Goal: Transaction & Acquisition: Book appointment/travel/reservation

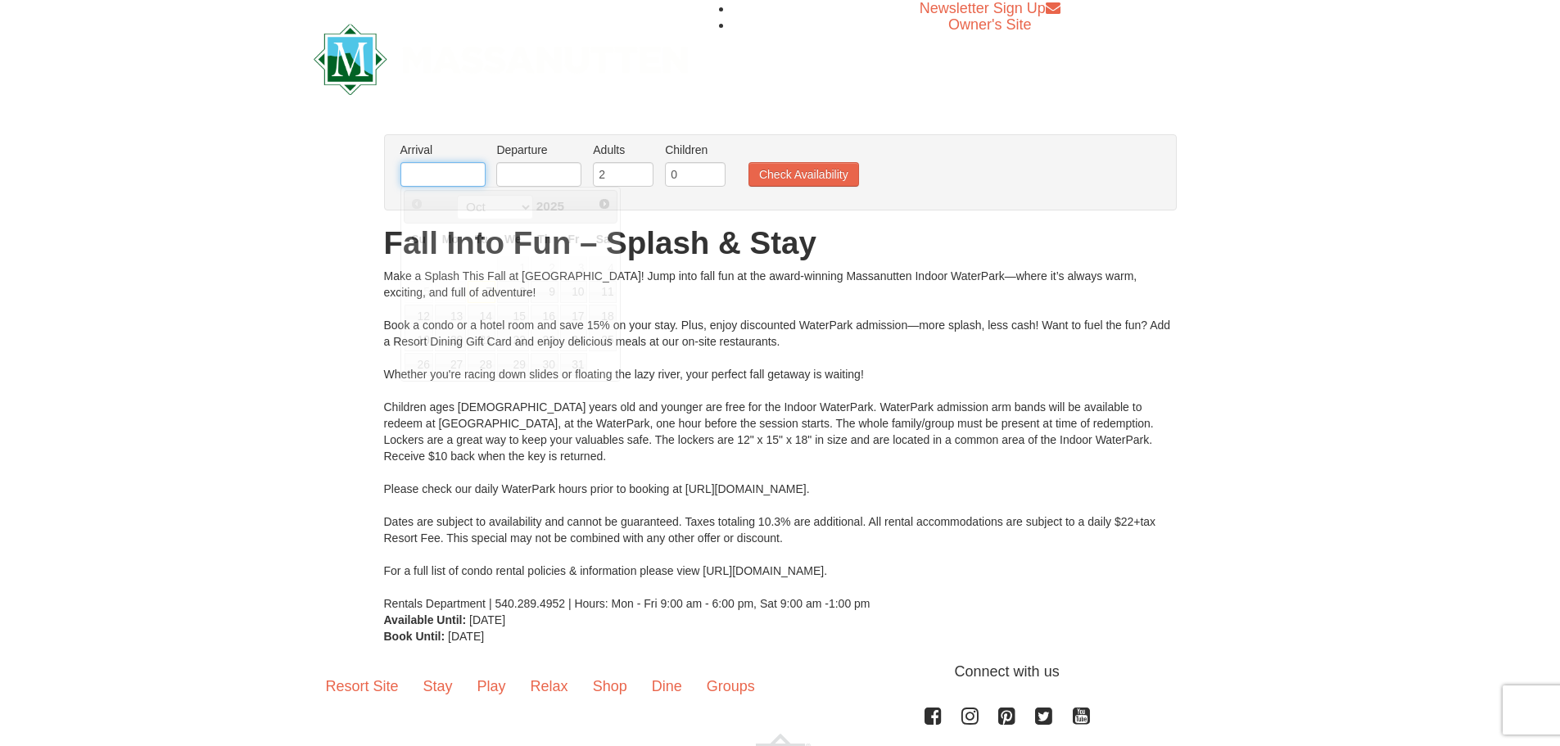
click at [461, 164] on input "text" at bounding box center [443, 174] width 85 height 25
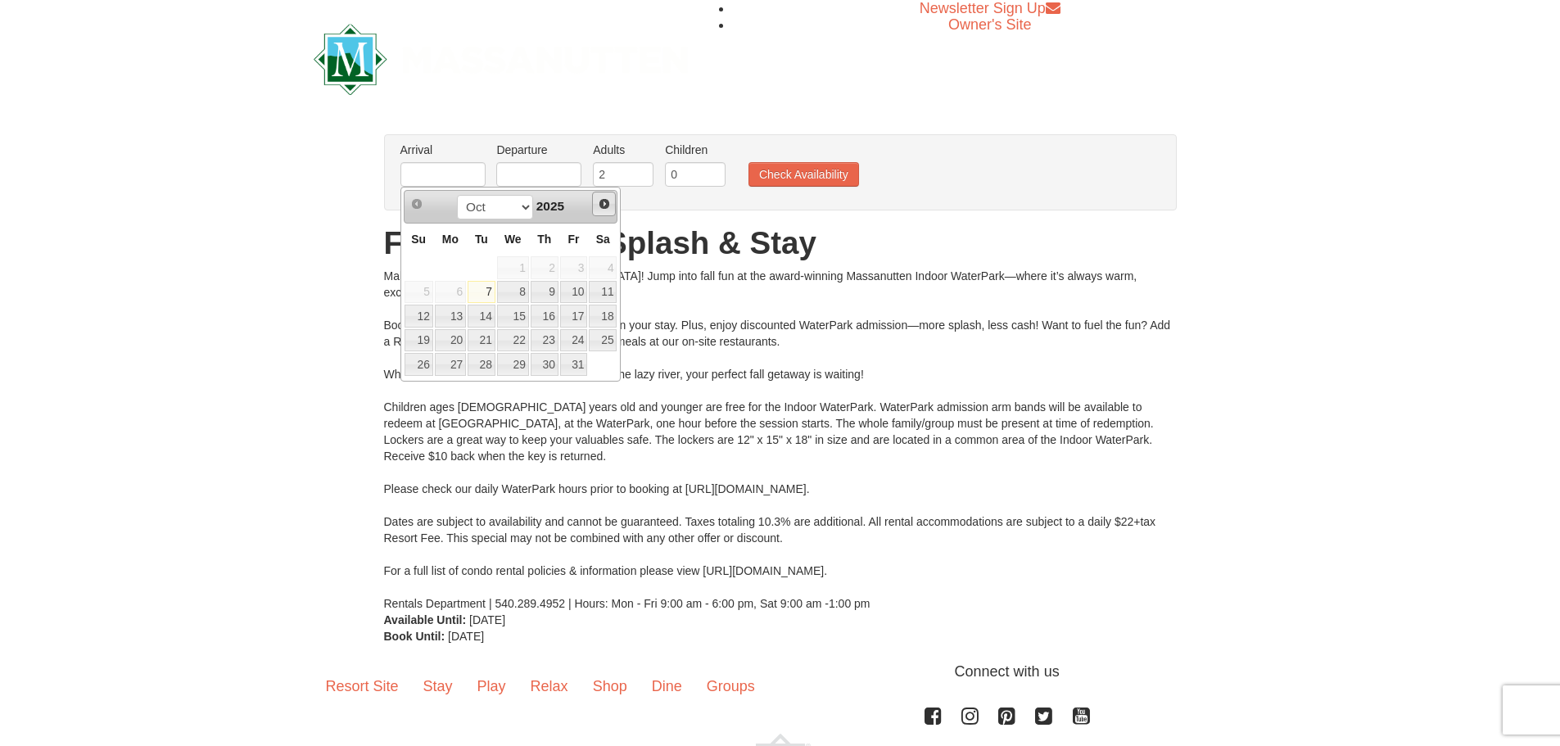
click at [606, 204] on span "Next" at bounding box center [604, 203] width 13 height 13
click at [572, 311] on link "14" at bounding box center [574, 316] width 28 height 23
type input "[DATE]"
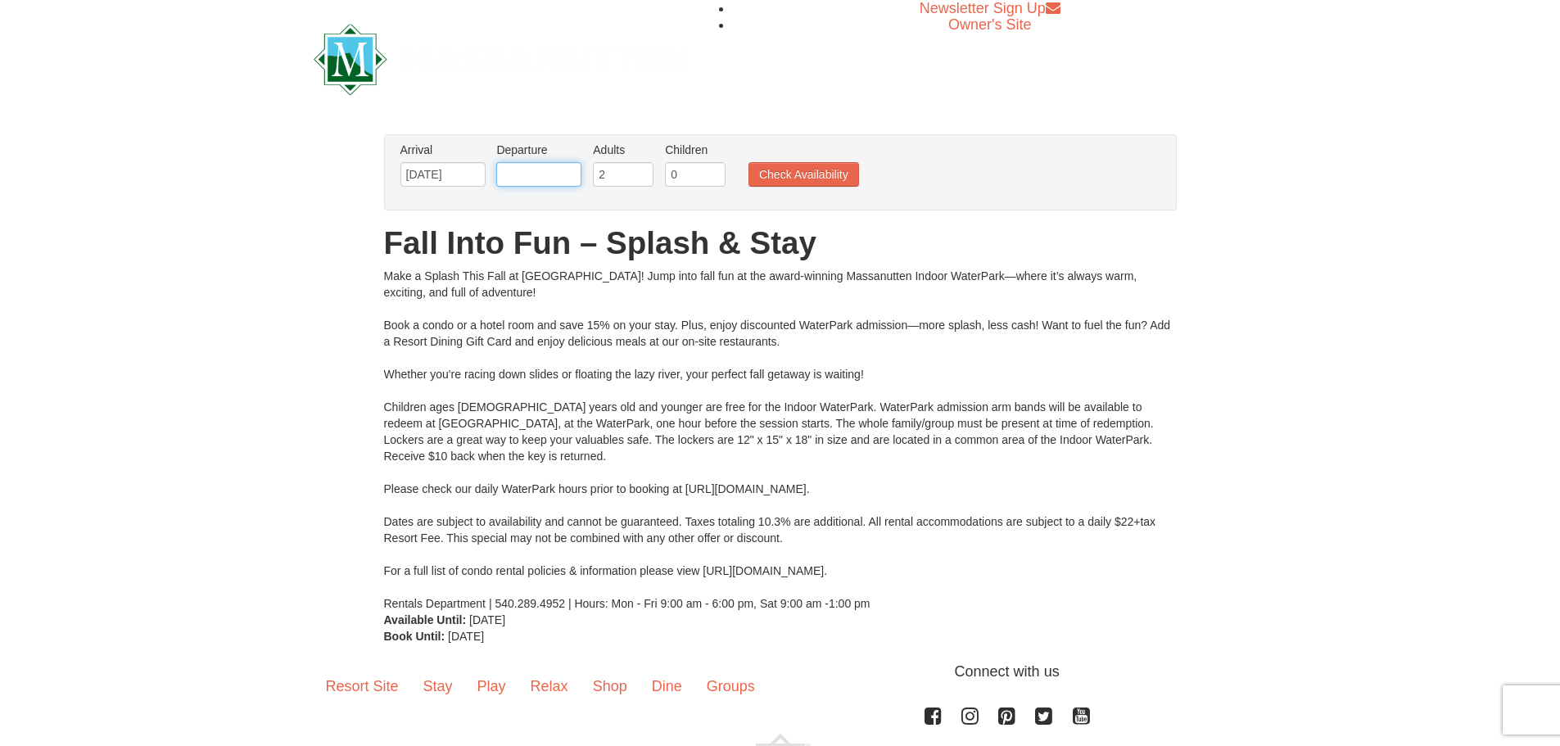
click at [544, 174] on input "text" at bounding box center [538, 174] width 85 height 25
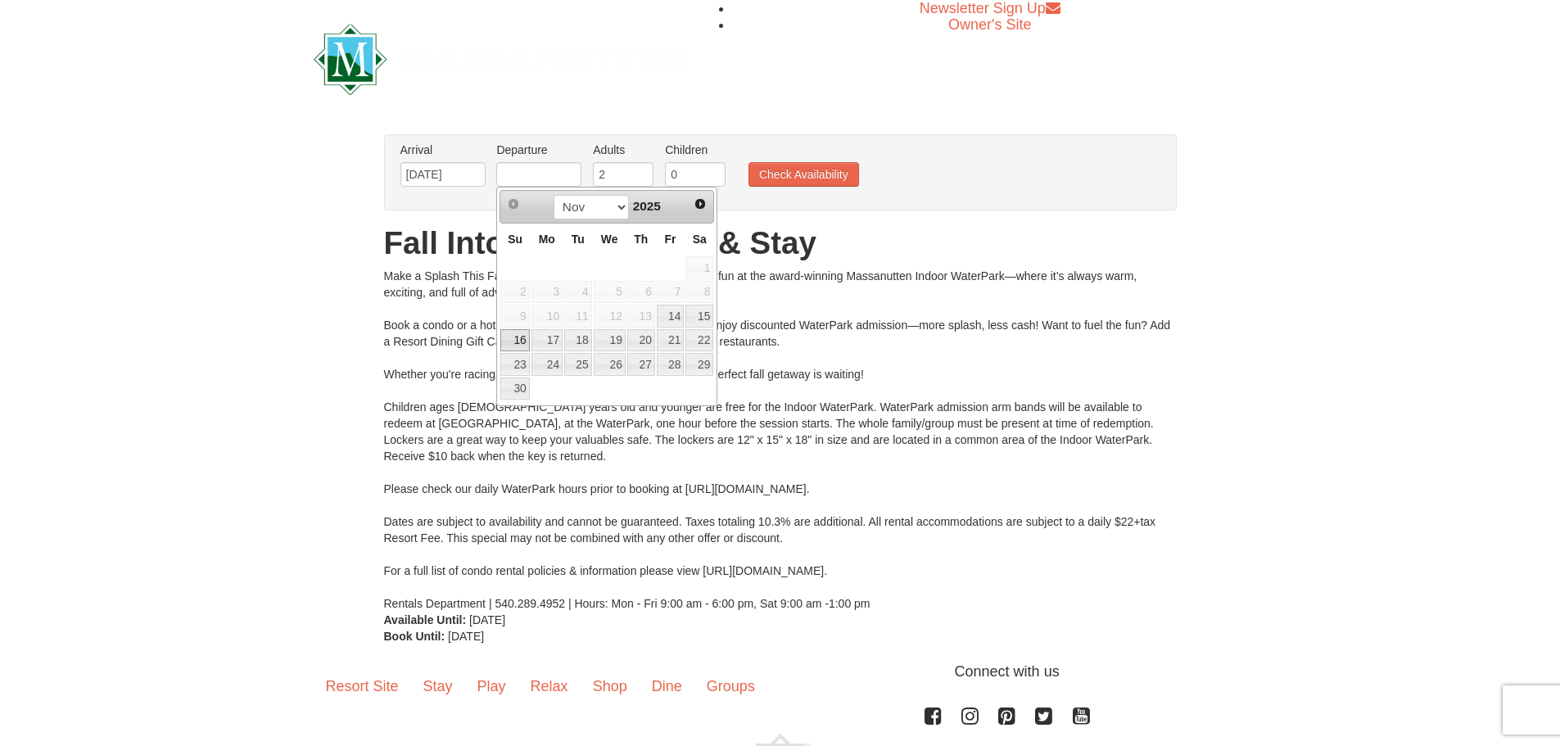
click at [512, 343] on link "16" at bounding box center [515, 340] width 29 height 23
type input "[DATE]"
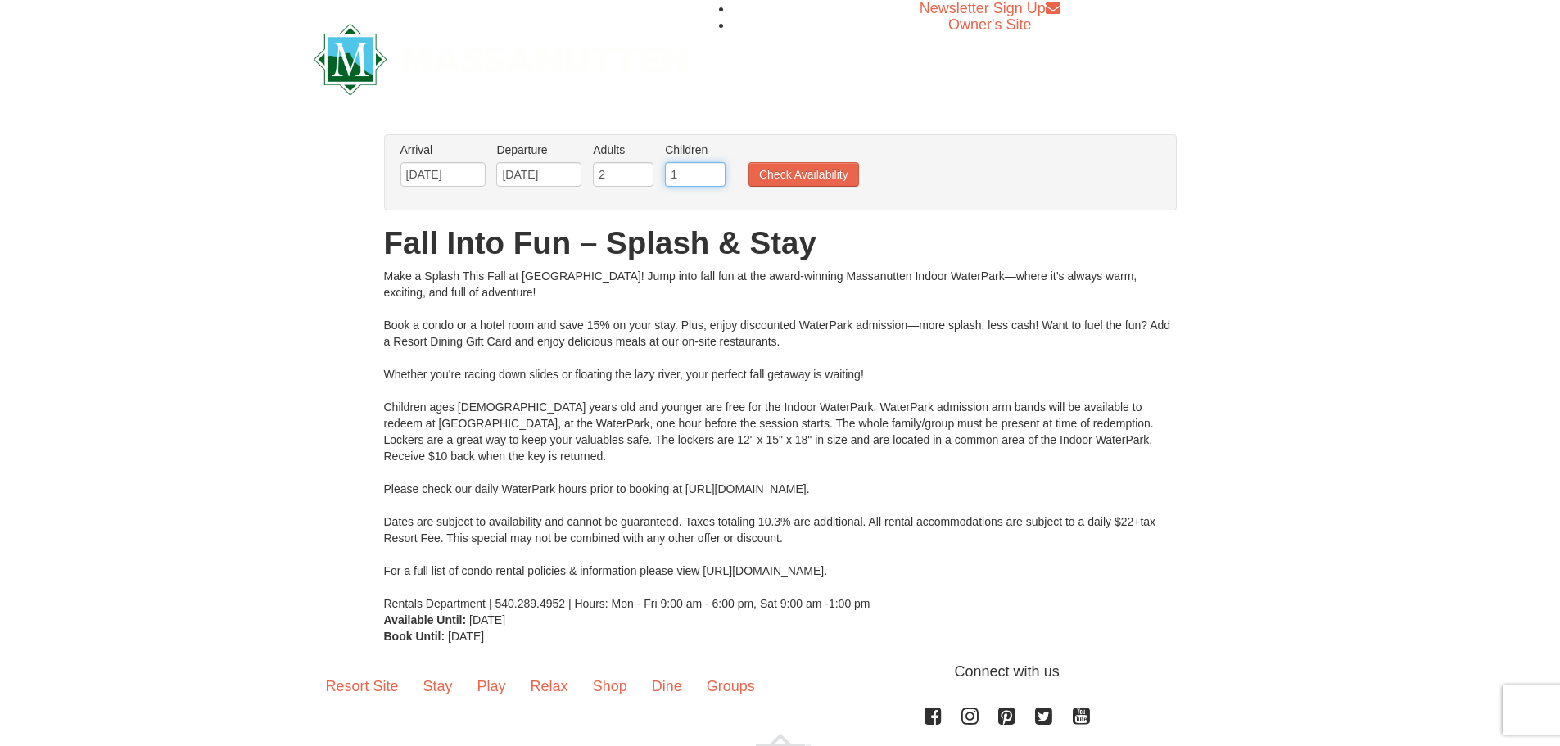
click at [713, 170] on input "1" at bounding box center [695, 174] width 61 height 25
type input "2"
click at [713, 170] on input "2" at bounding box center [695, 174] width 61 height 25
click at [792, 170] on button "Check Availability" at bounding box center [804, 174] width 111 height 25
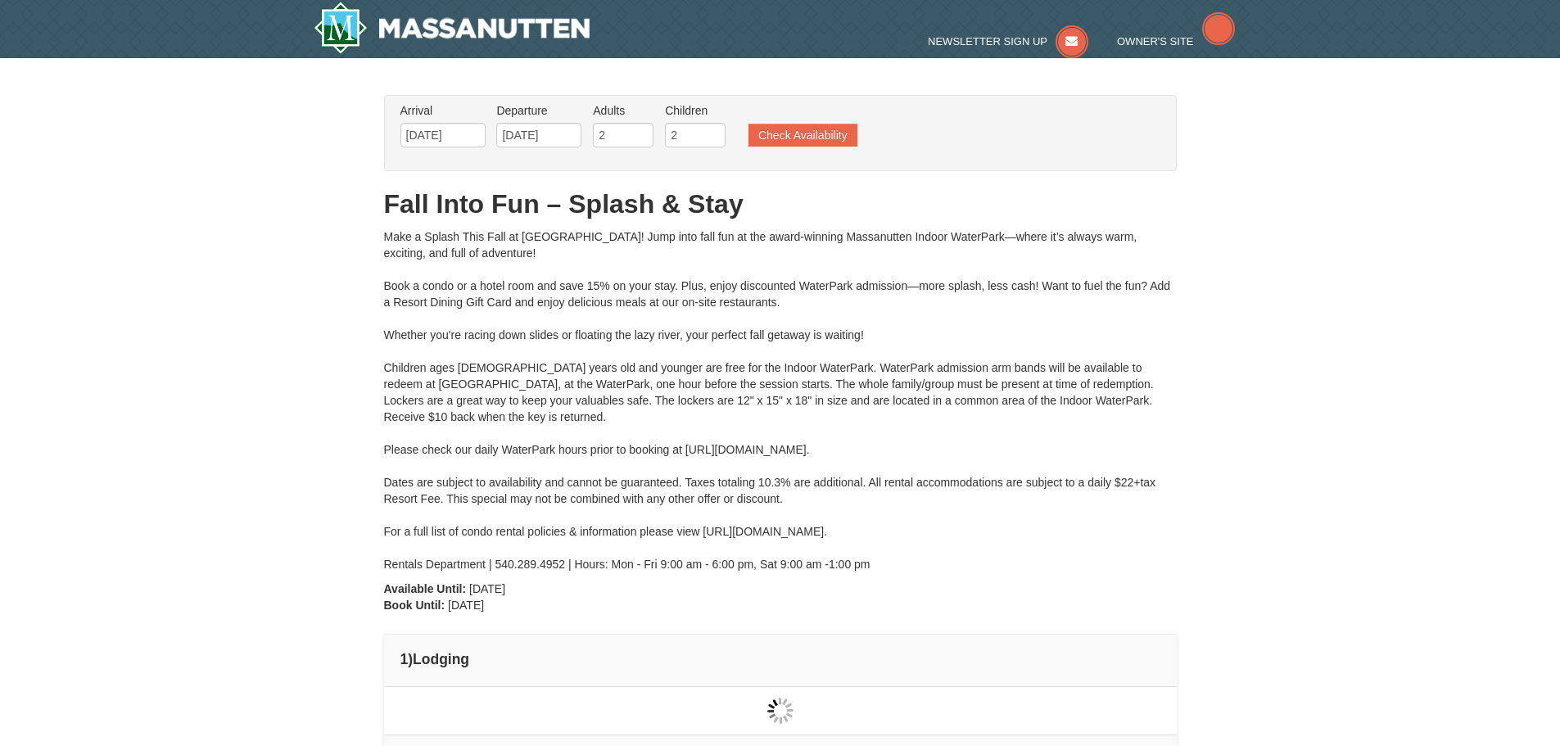
type input "[DATE]"
type input "11/15/2025"
type input "[DATE]"
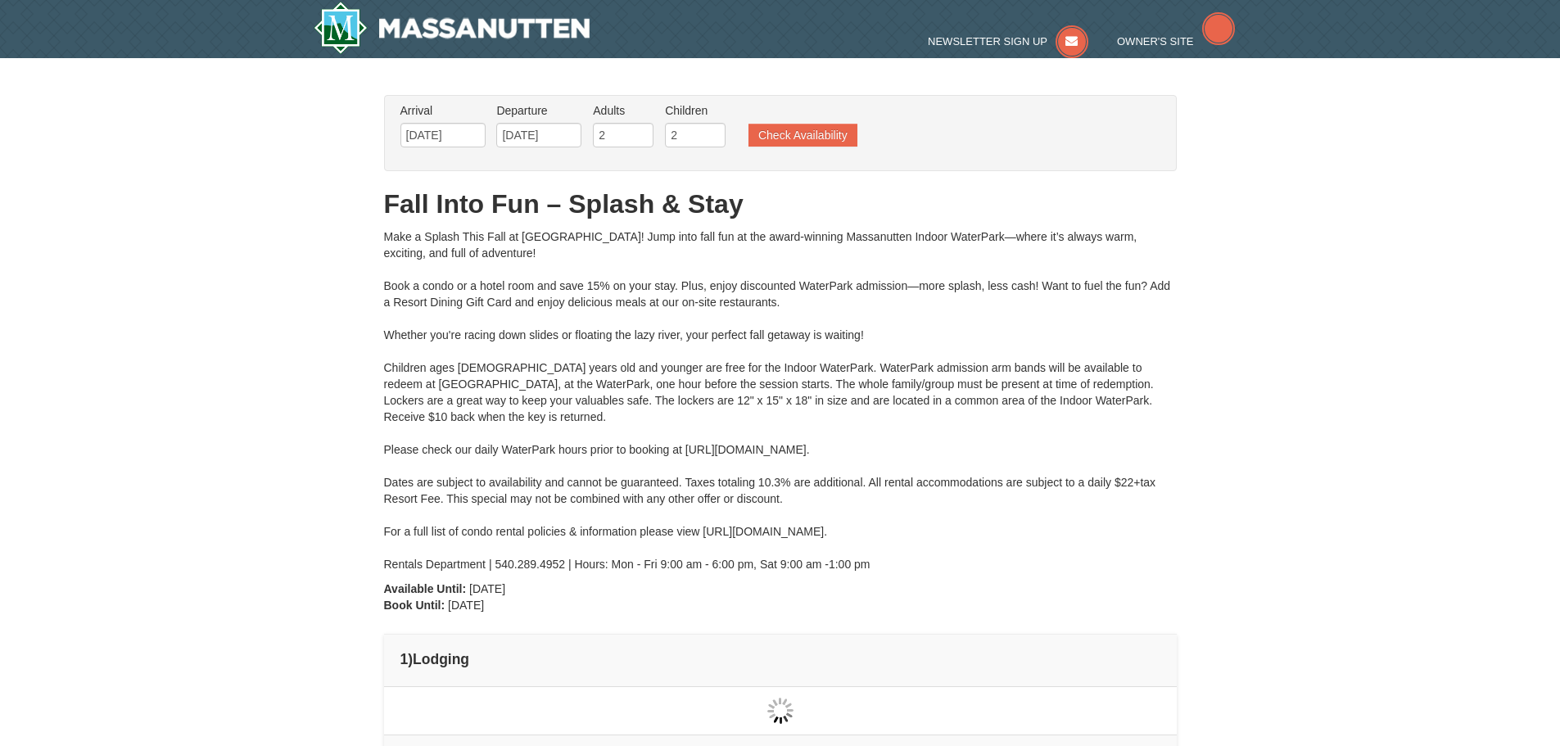
type input "[DATE]"
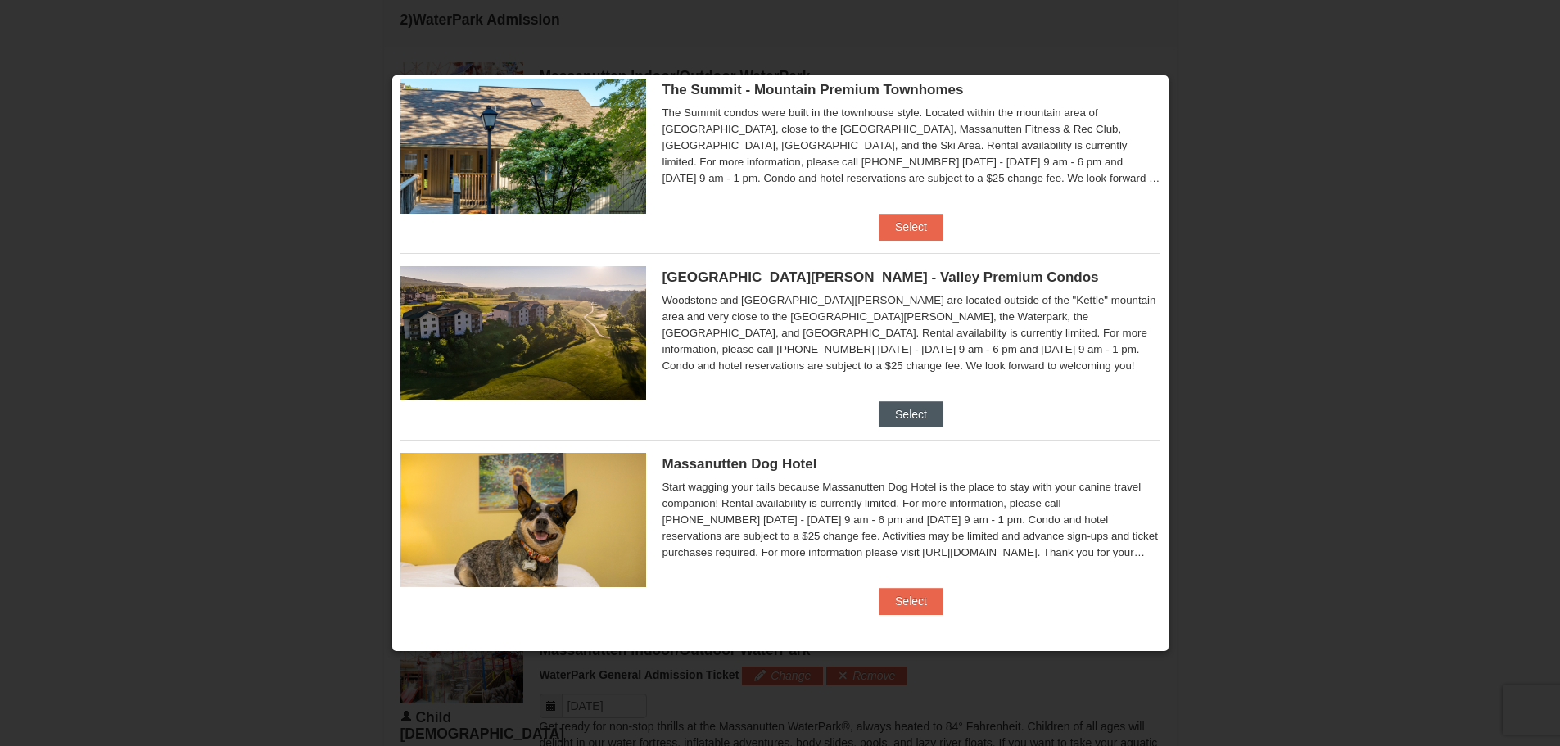
scroll to position [802, 0]
click at [931, 414] on button "Select" at bounding box center [911, 414] width 65 height 26
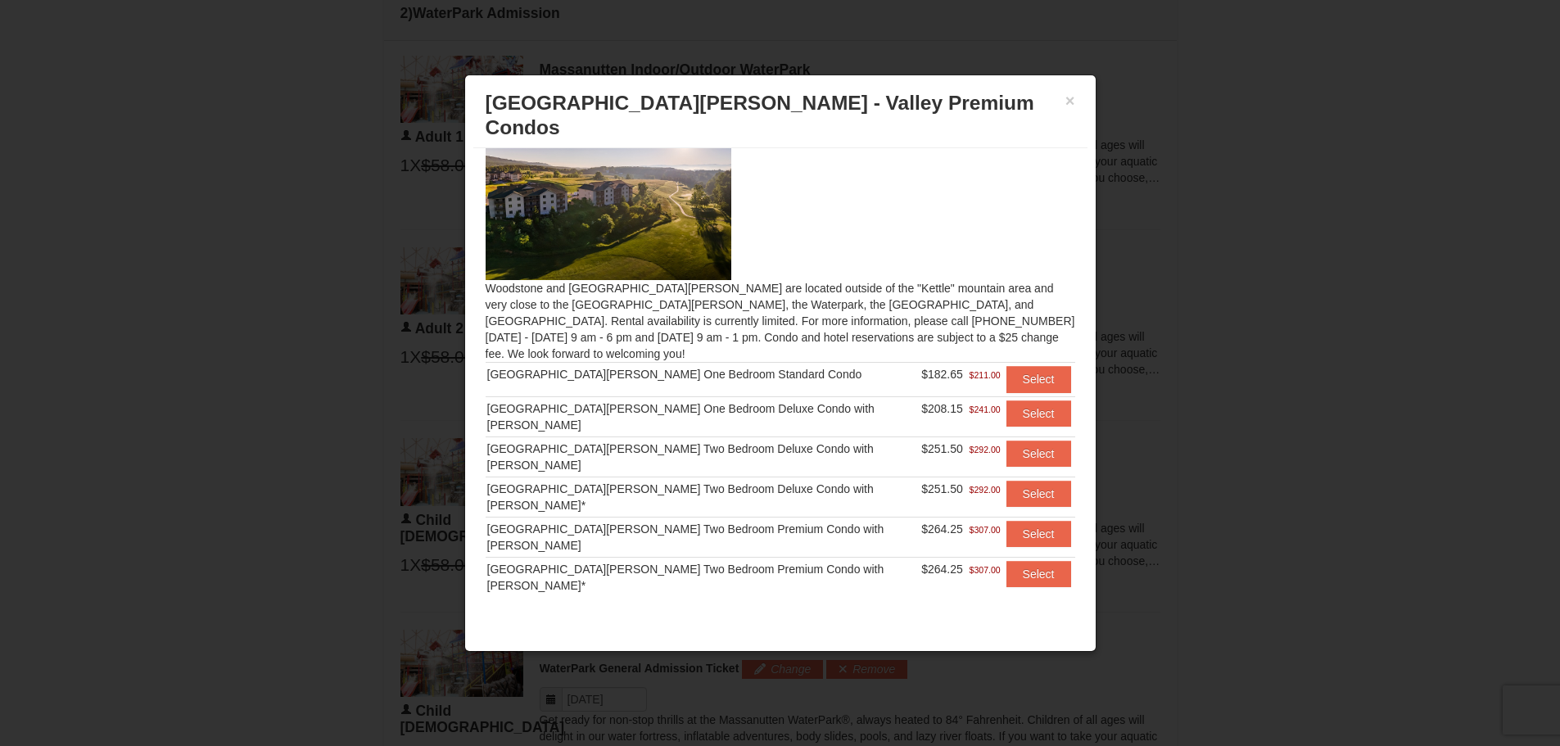
scroll to position [16, 0]
click at [1067, 99] on button "×" at bounding box center [1071, 101] width 10 height 16
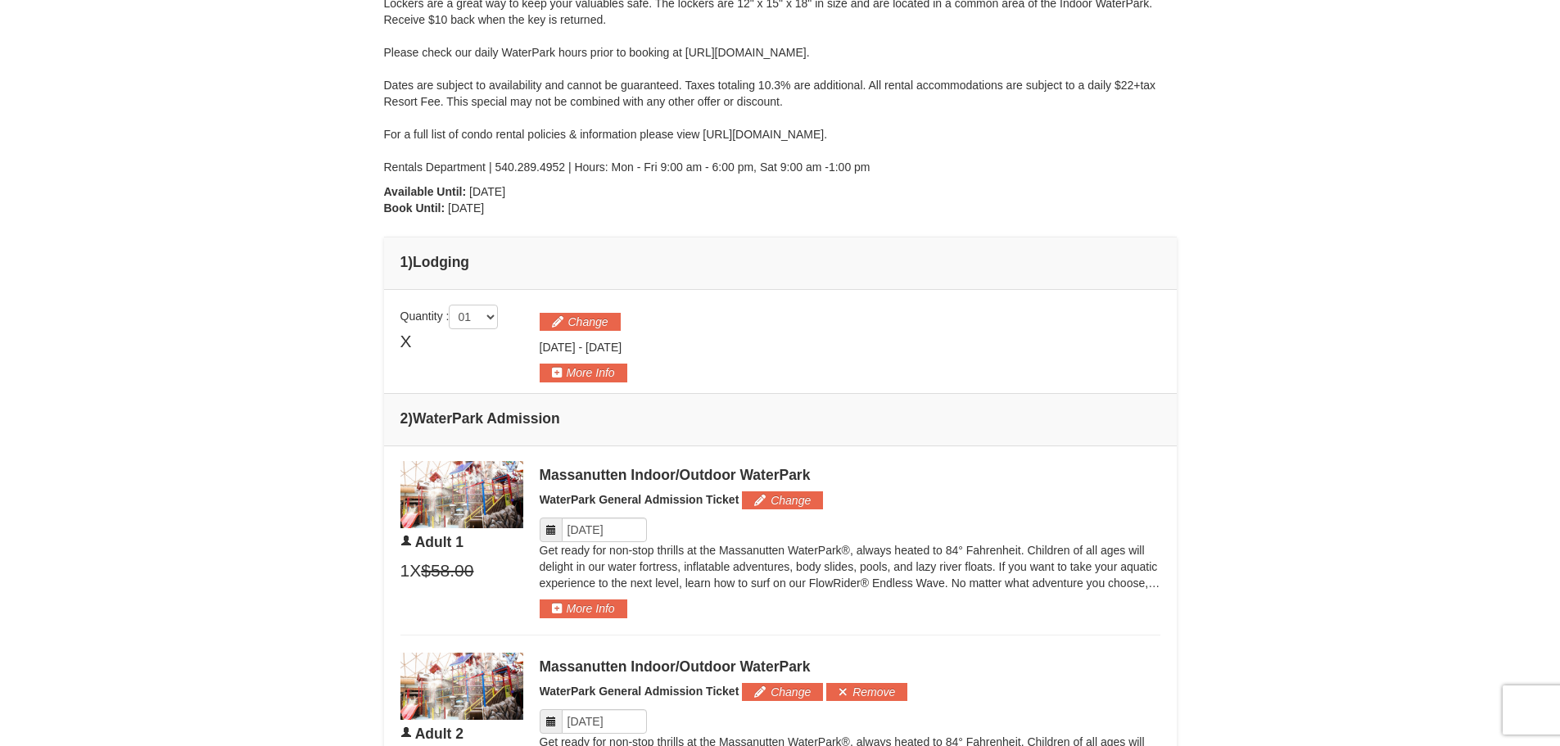
scroll to position [410, 0]
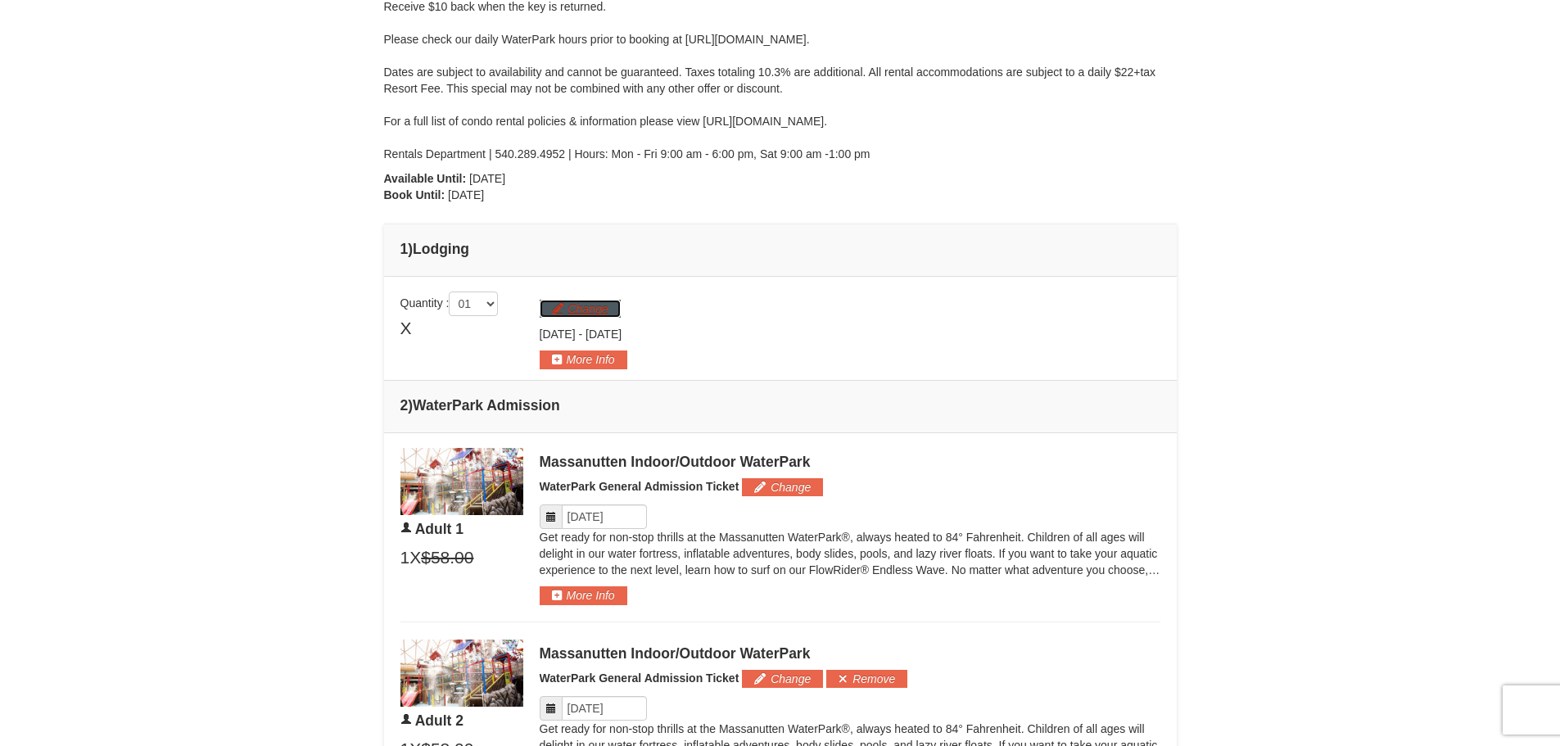
click at [589, 307] on button "Change" at bounding box center [580, 309] width 81 height 18
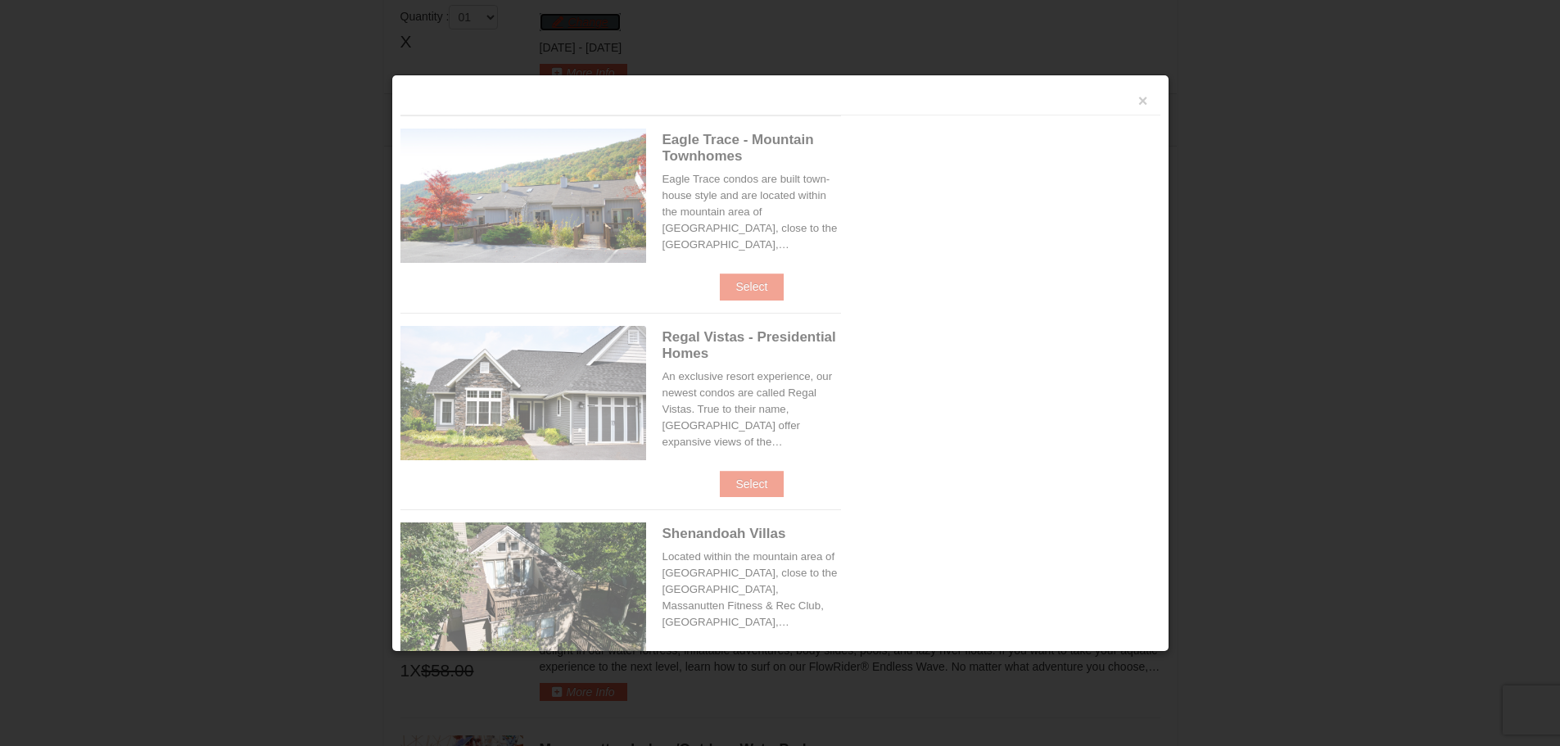
scroll to position [701, 0]
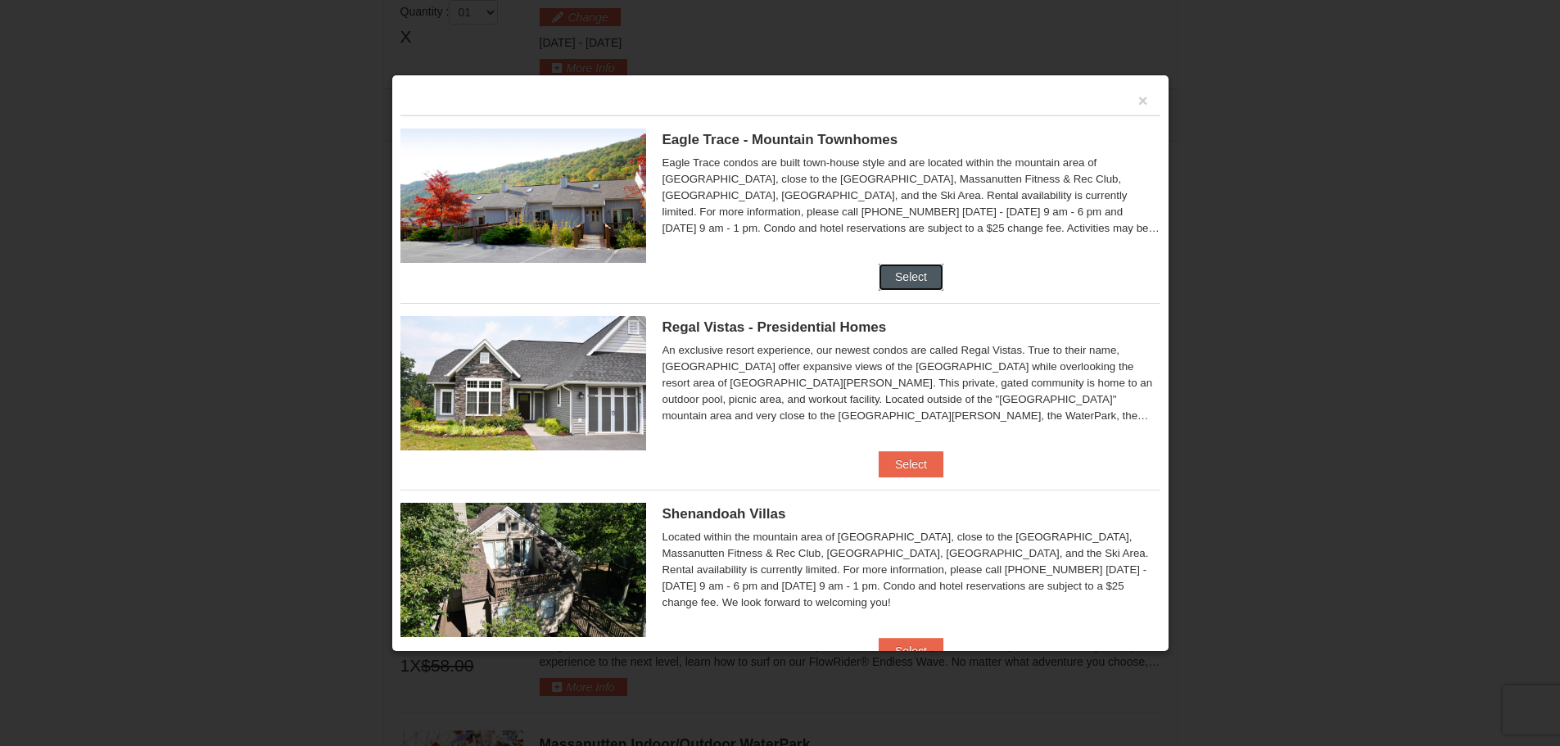
click at [890, 272] on button "Select" at bounding box center [911, 277] width 65 height 26
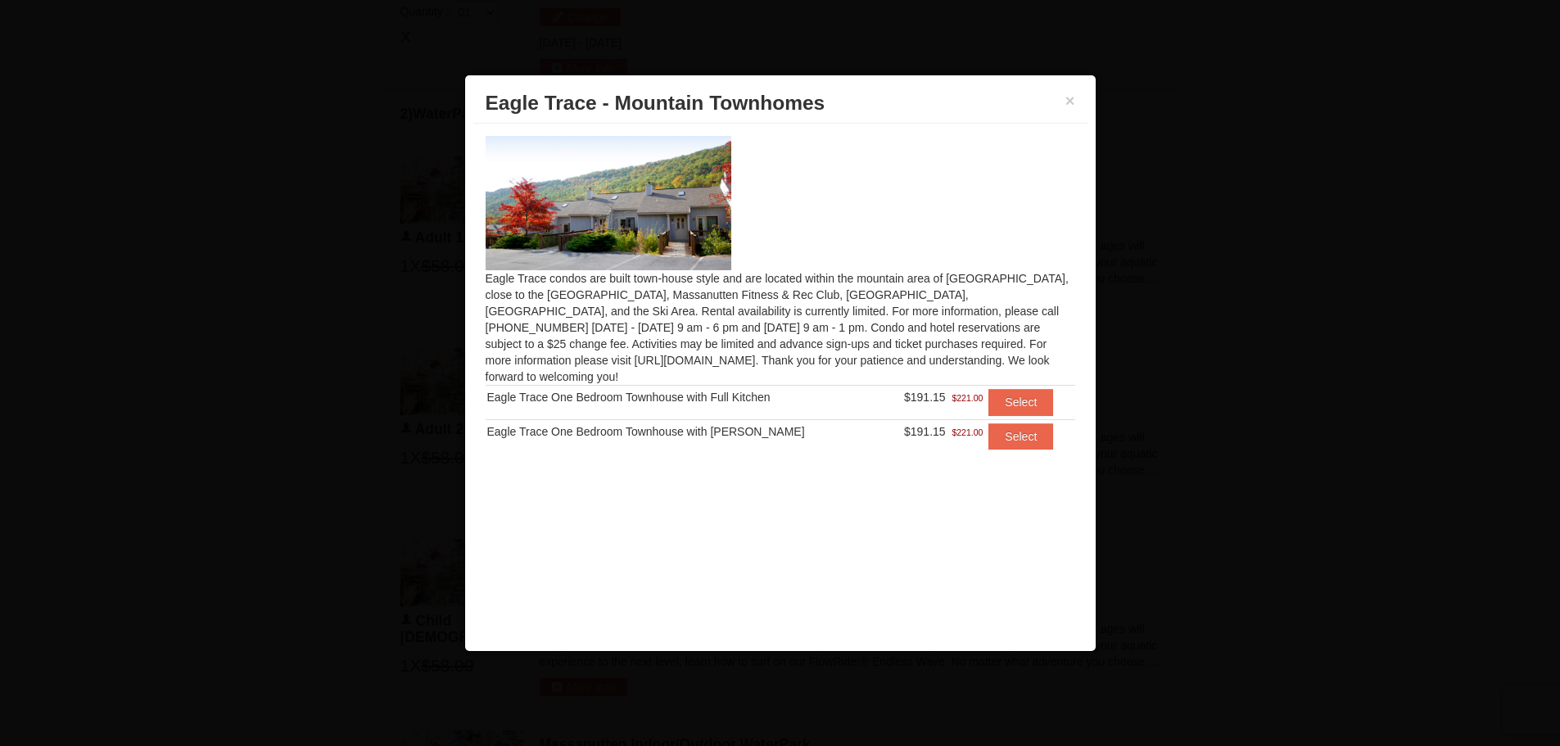
scroll to position [0, 0]
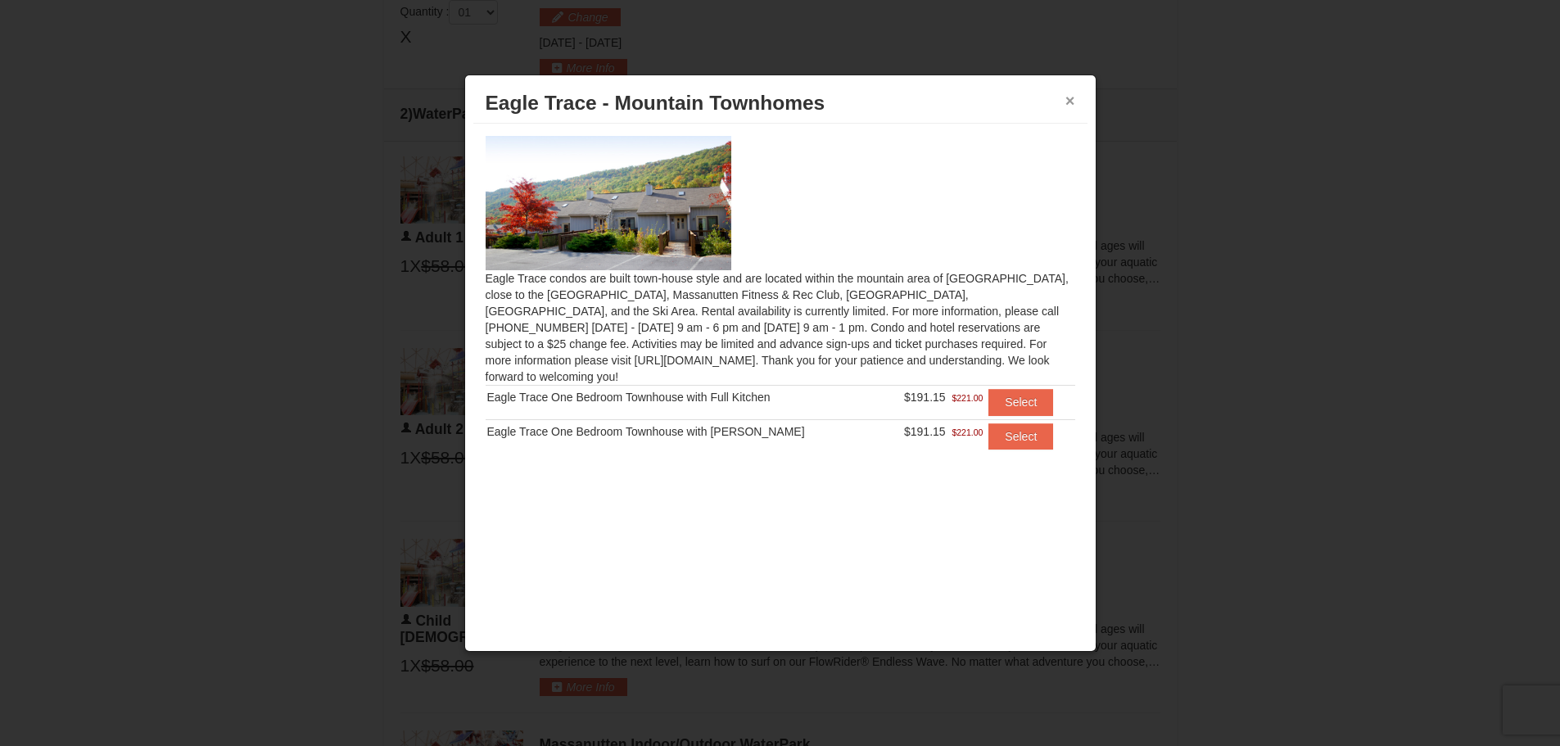
click at [1071, 97] on button "×" at bounding box center [1071, 101] width 10 height 16
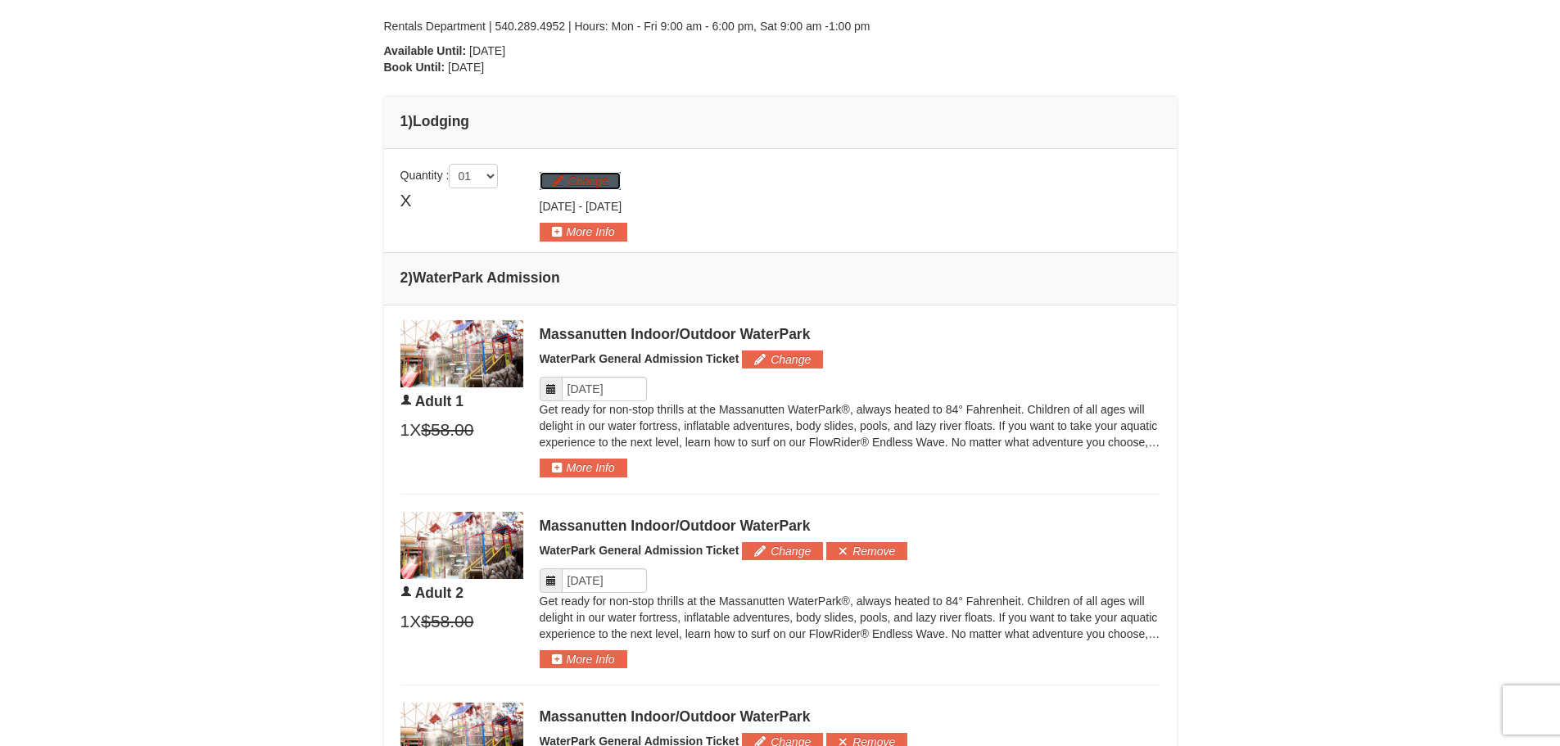
click at [557, 188] on button "Change" at bounding box center [580, 181] width 81 height 18
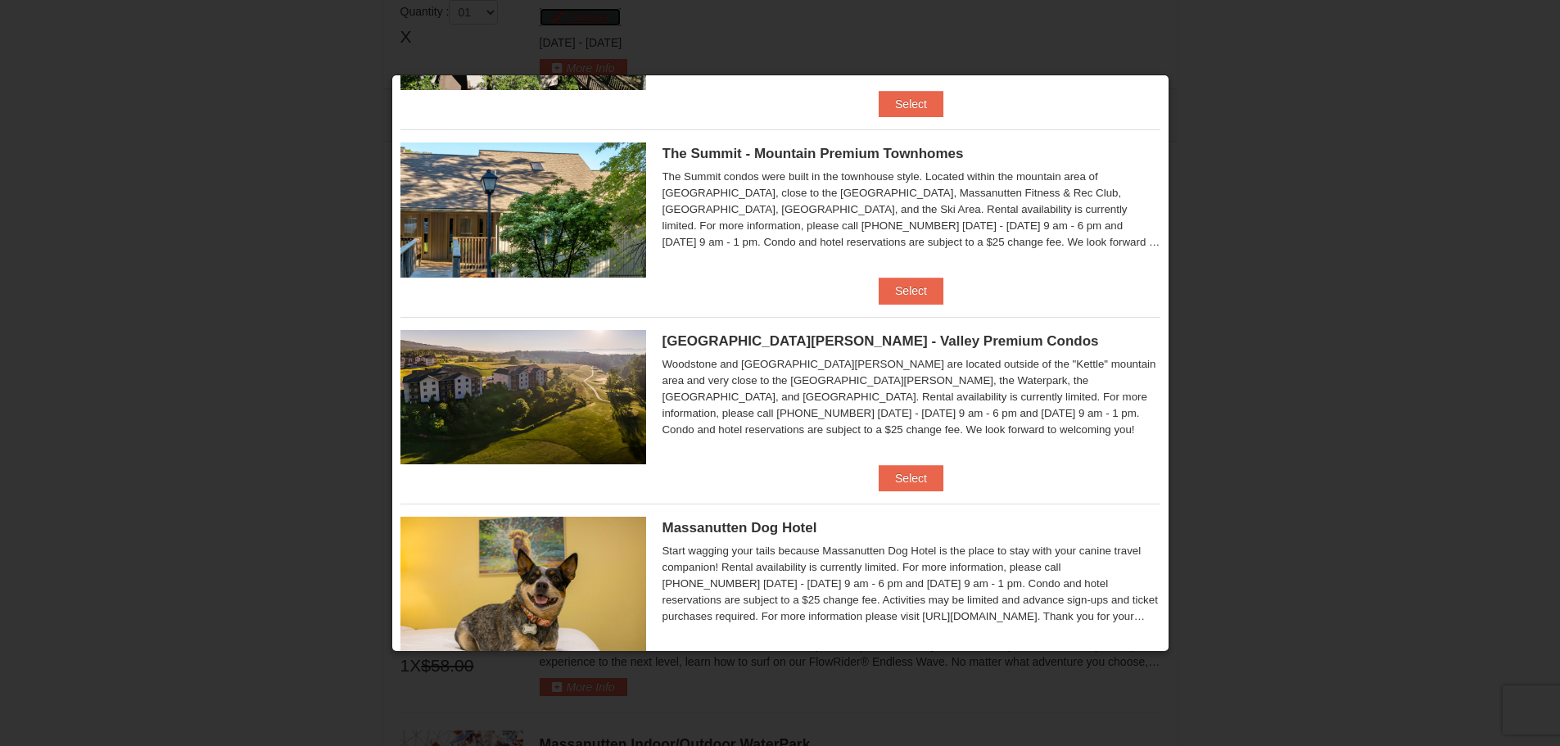
scroll to position [611, 0]
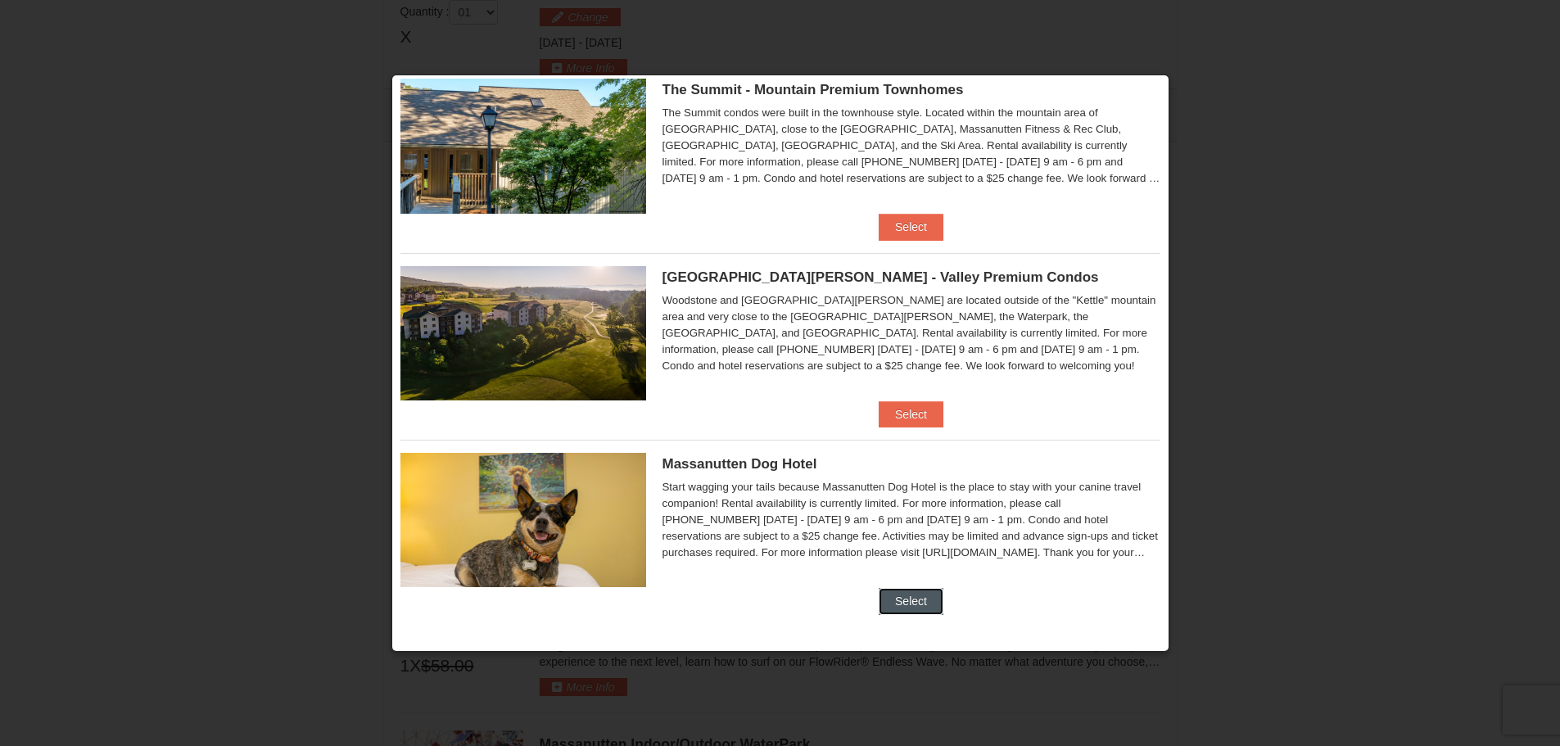
click at [912, 603] on button "Select" at bounding box center [911, 601] width 65 height 26
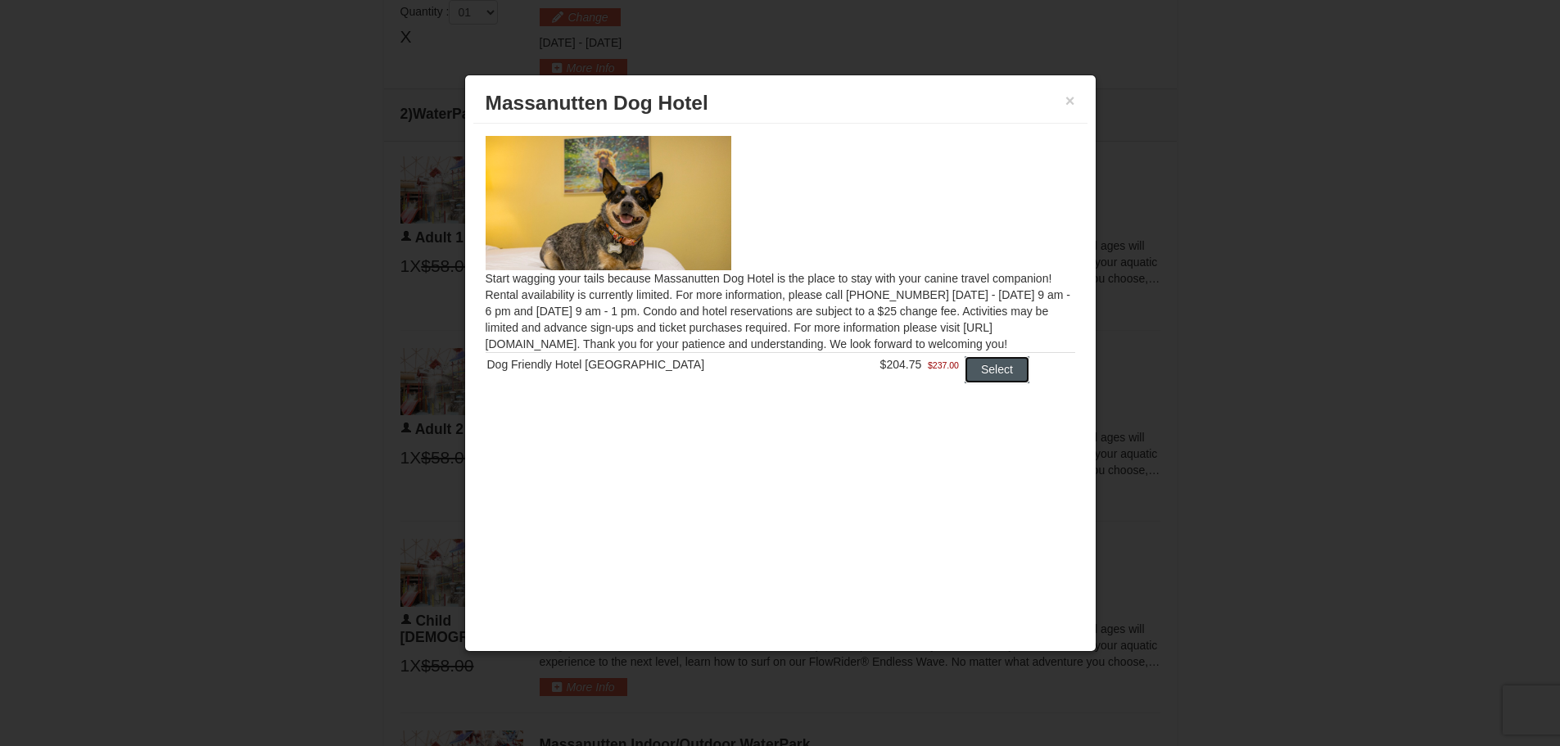
click at [980, 366] on button "Select" at bounding box center [997, 369] width 65 height 26
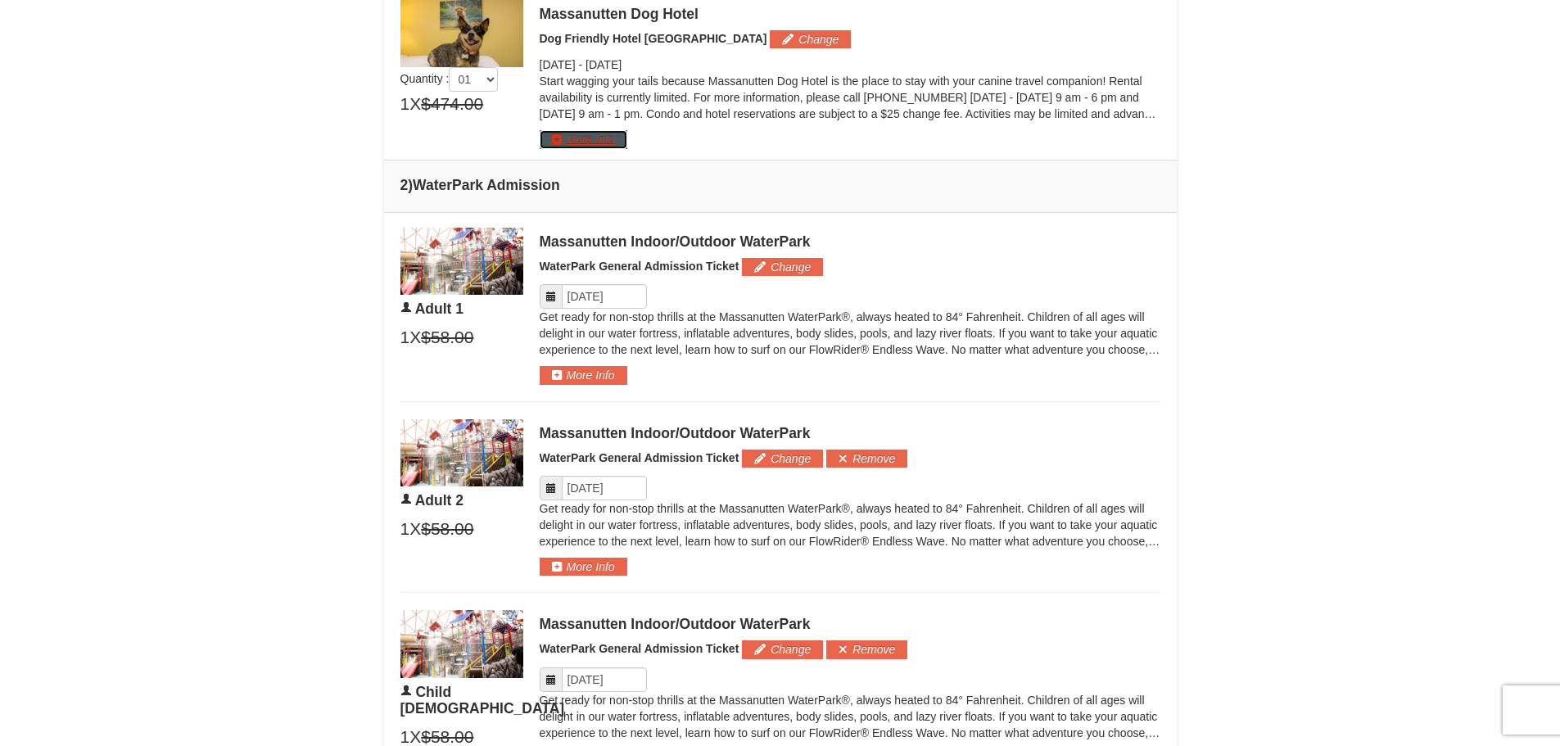
click at [572, 141] on button "More Info" at bounding box center [584, 139] width 88 height 18
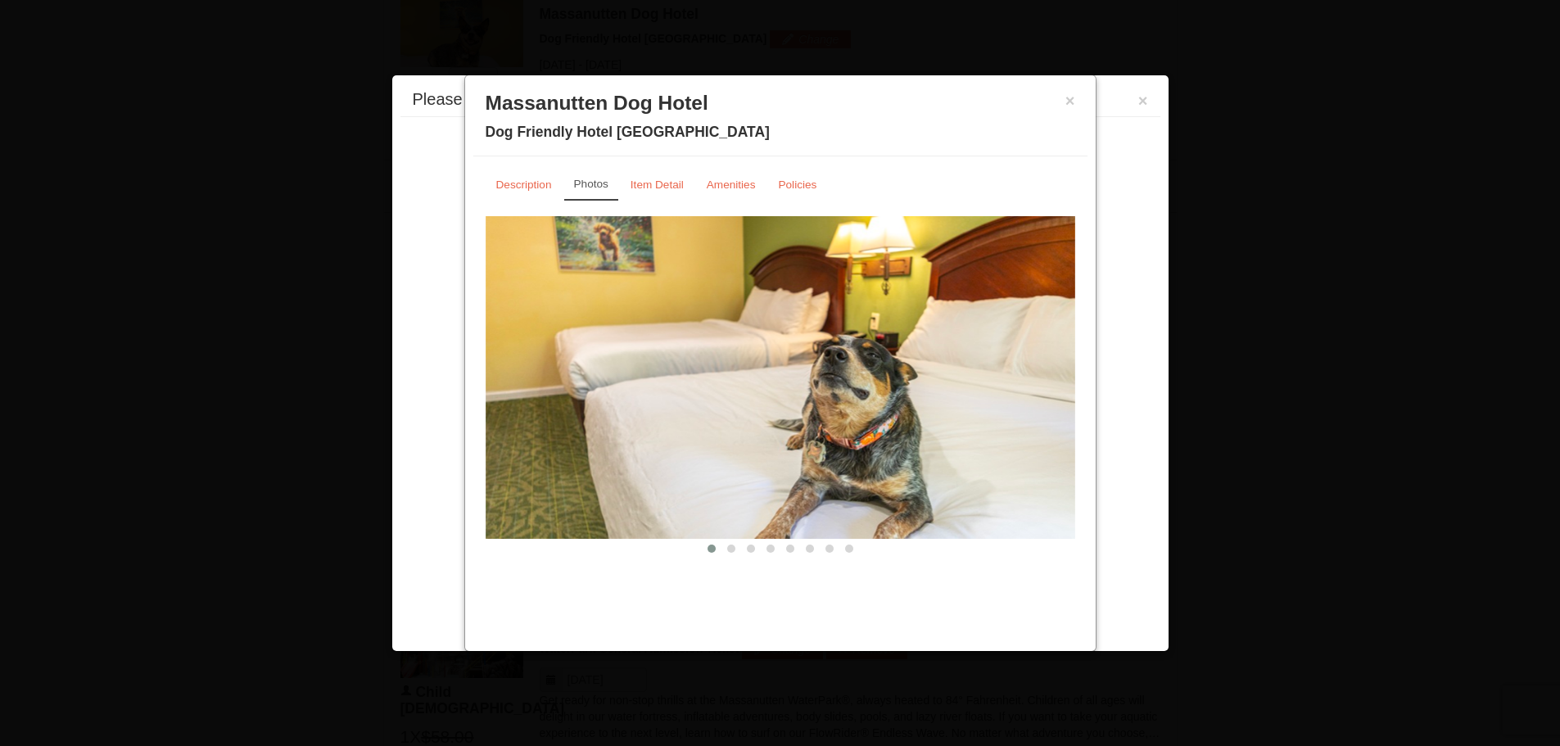
scroll to position [0, 0]
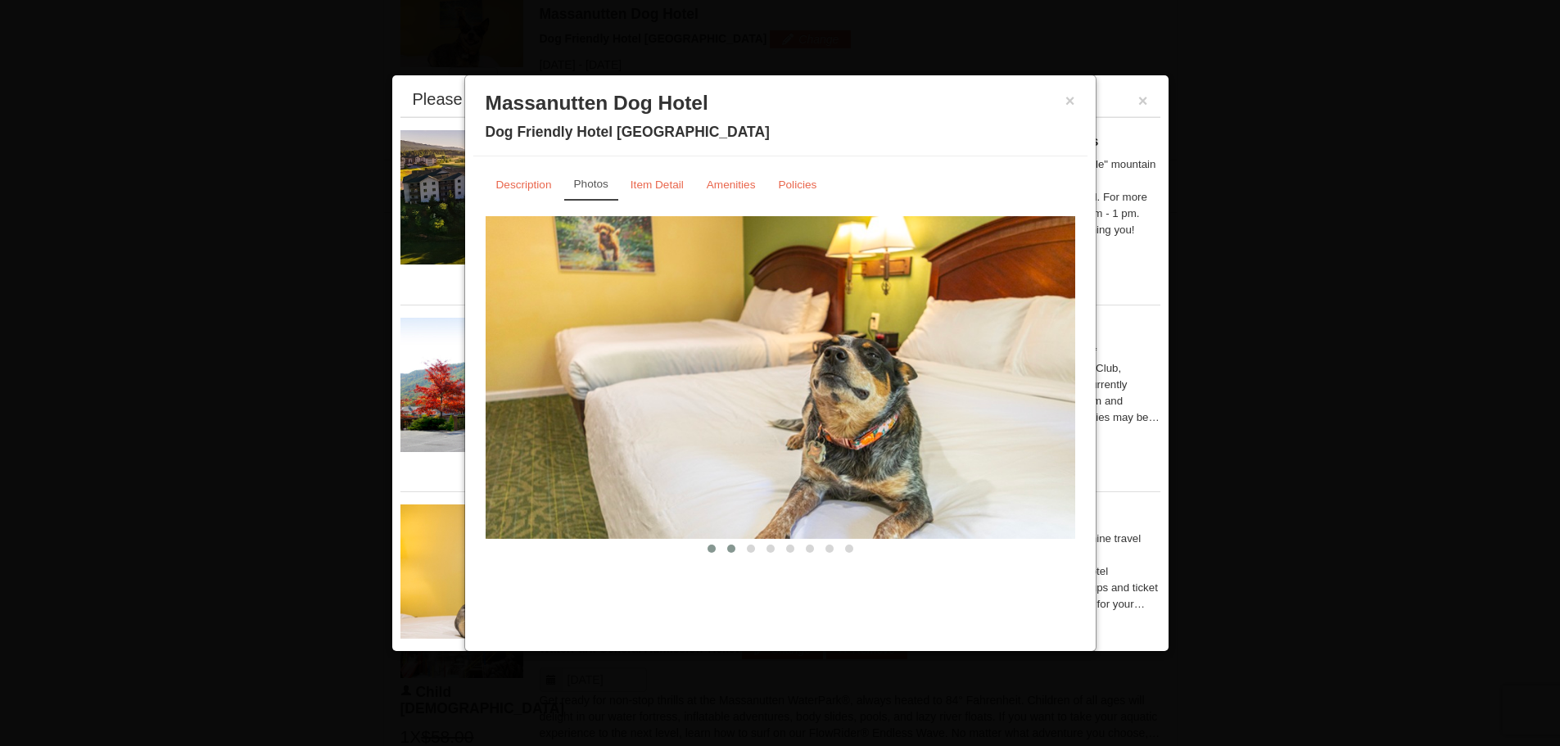
click at [732, 548] on span at bounding box center [731, 549] width 8 height 8
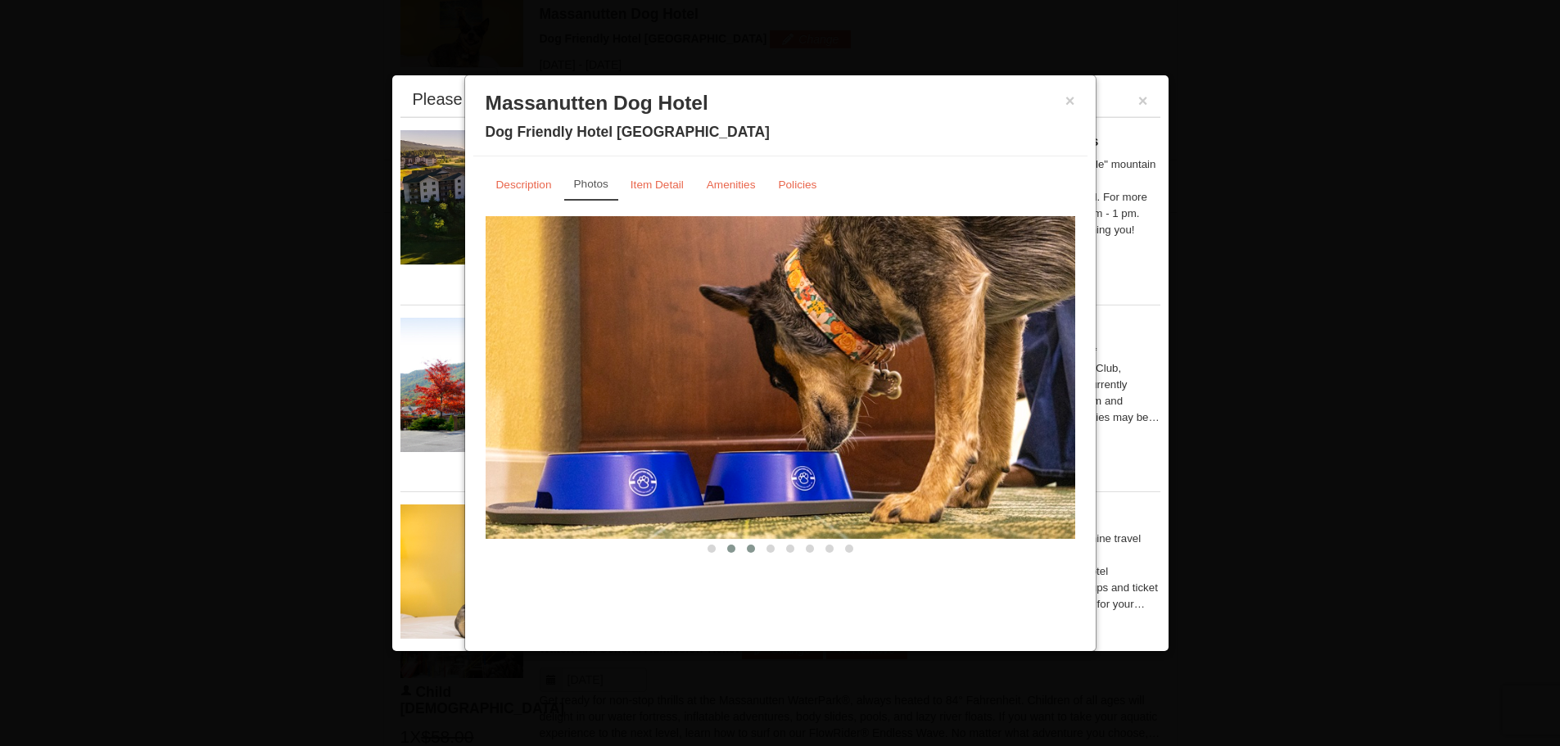
click at [754, 549] on span at bounding box center [751, 549] width 8 height 8
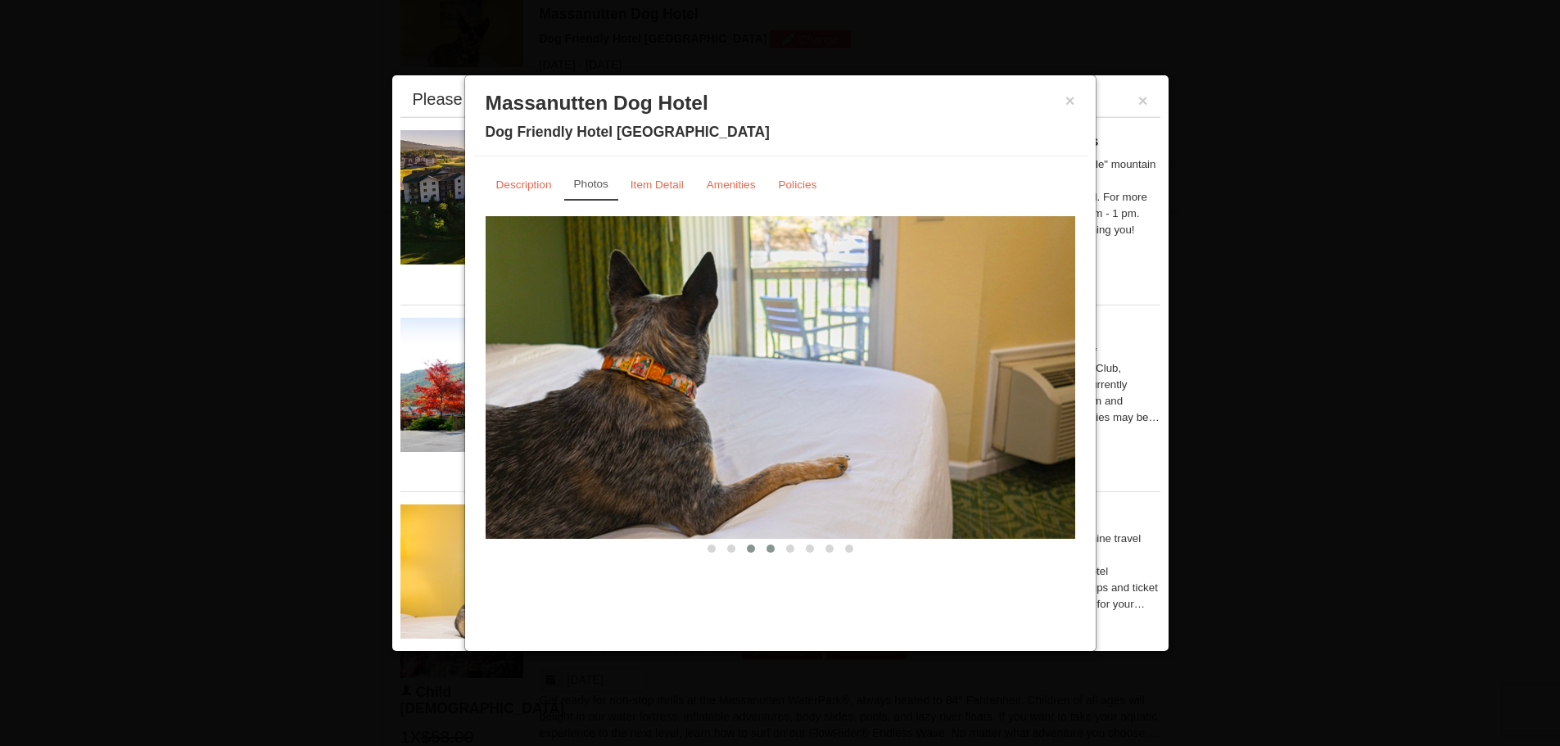
click at [770, 550] on span at bounding box center [771, 549] width 8 height 8
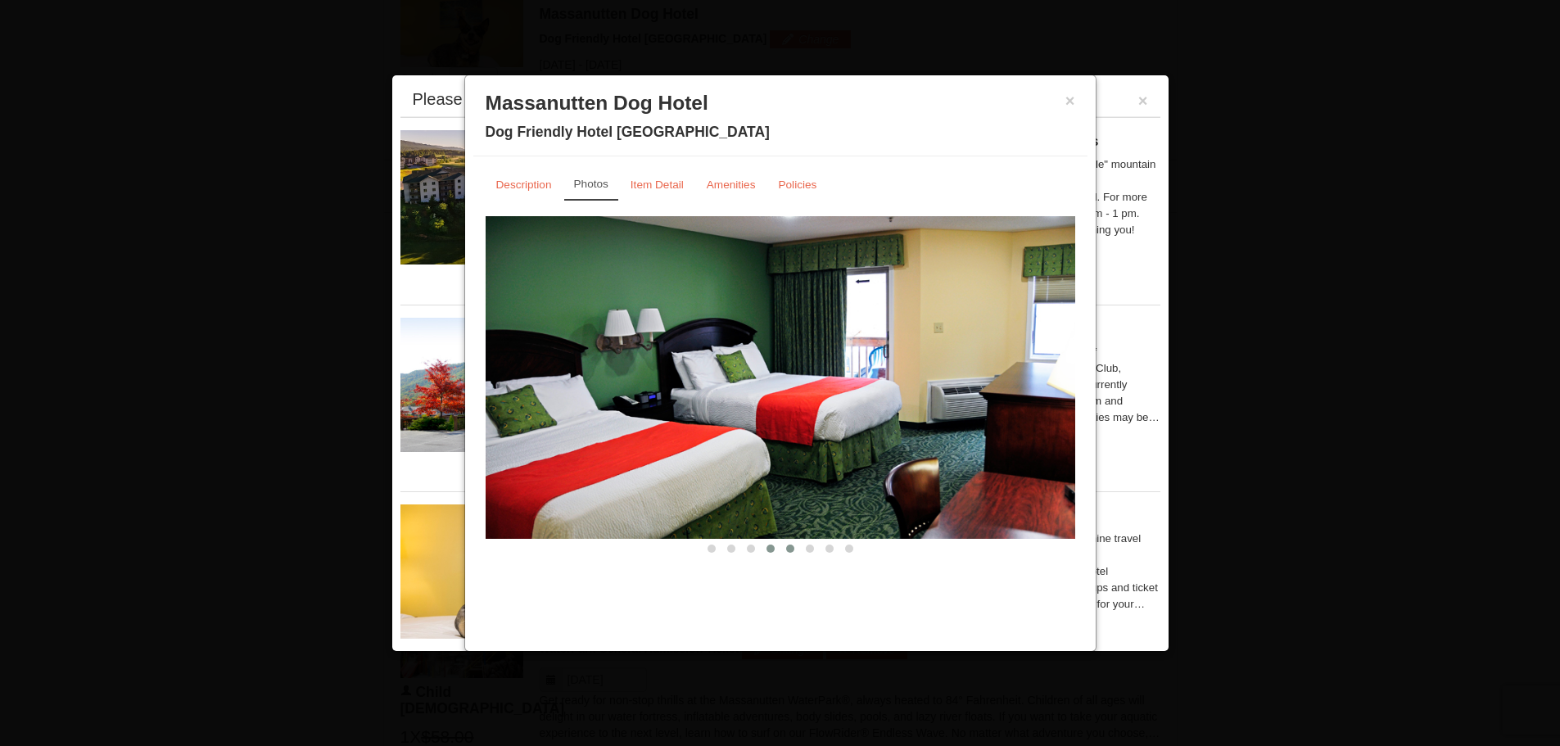
click at [788, 547] on span at bounding box center [790, 549] width 8 height 8
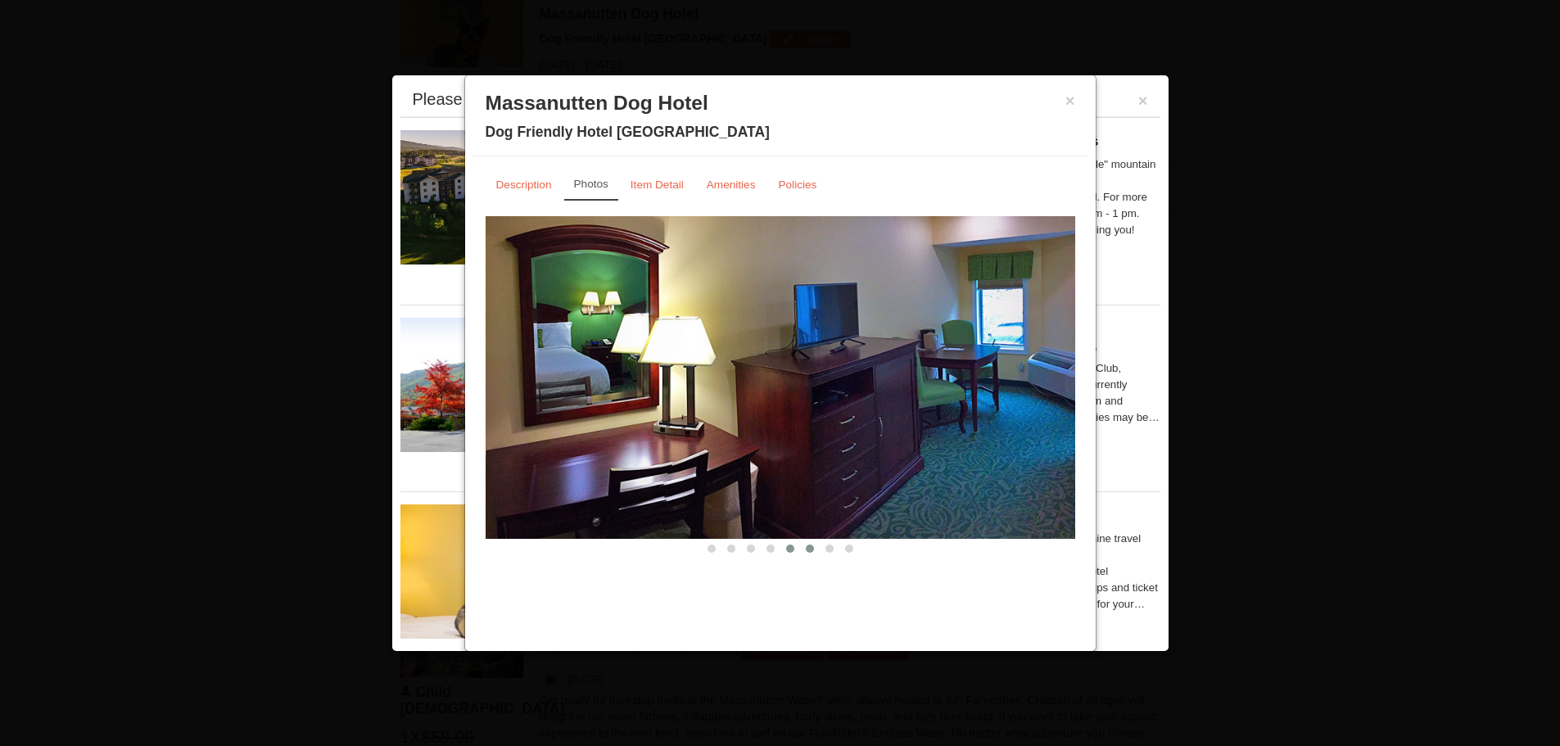
click at [813, 549] on span at bounding box center [810, 549] width 8 height 8
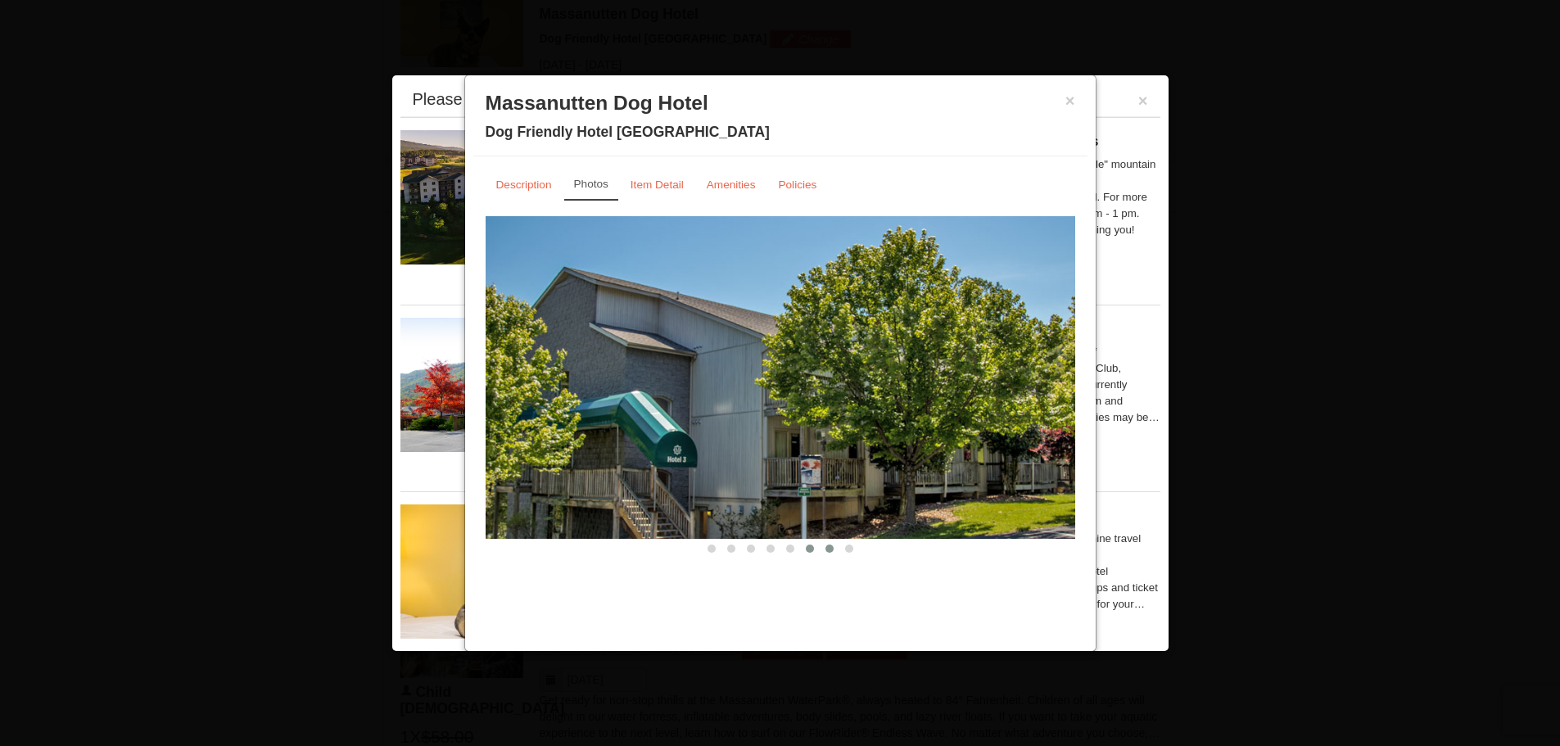
click at [833, 548] on span at bounding box center [830, 549] width 8 height 8
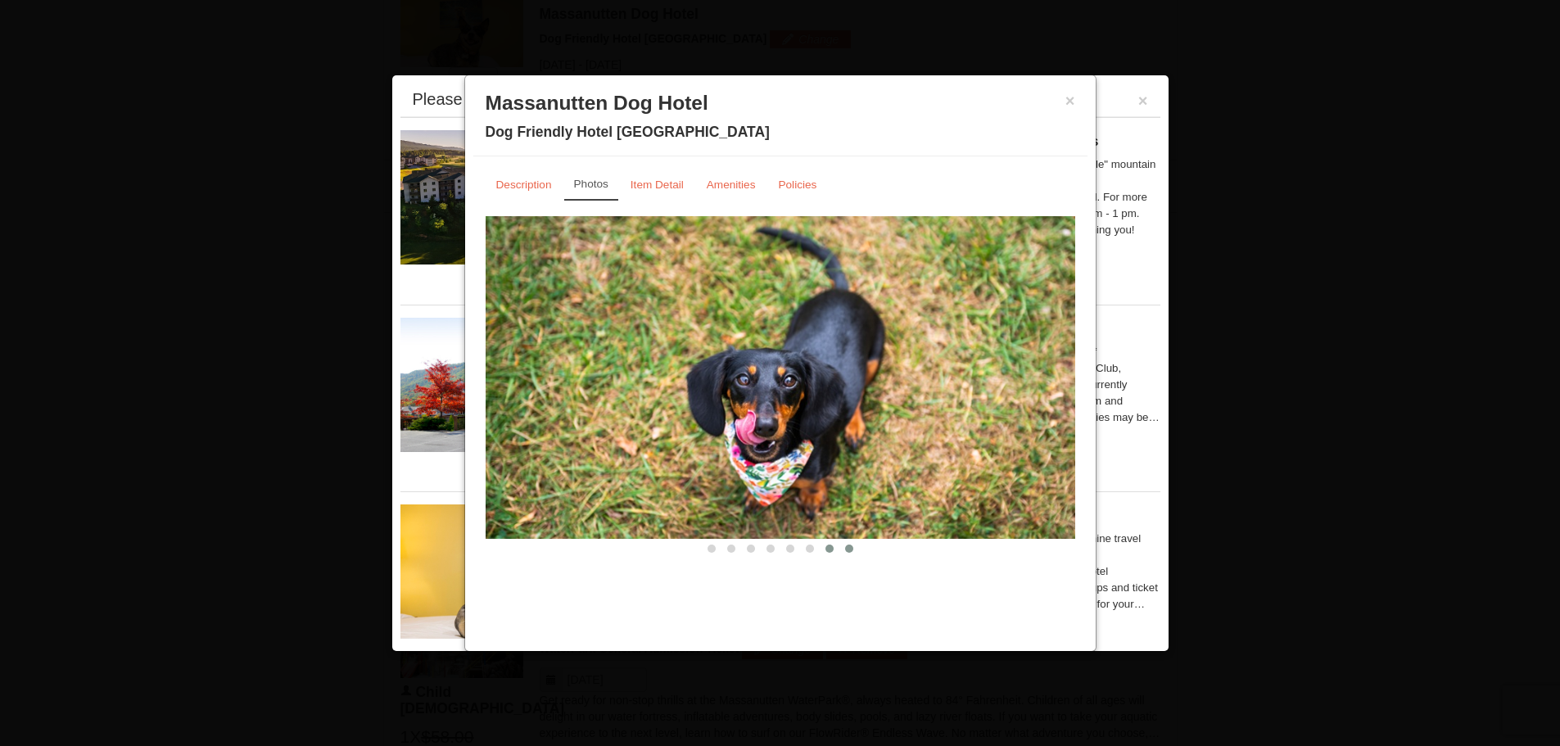
click at [846, 548] on span at bounding box center [849, 549] width 8 height 8
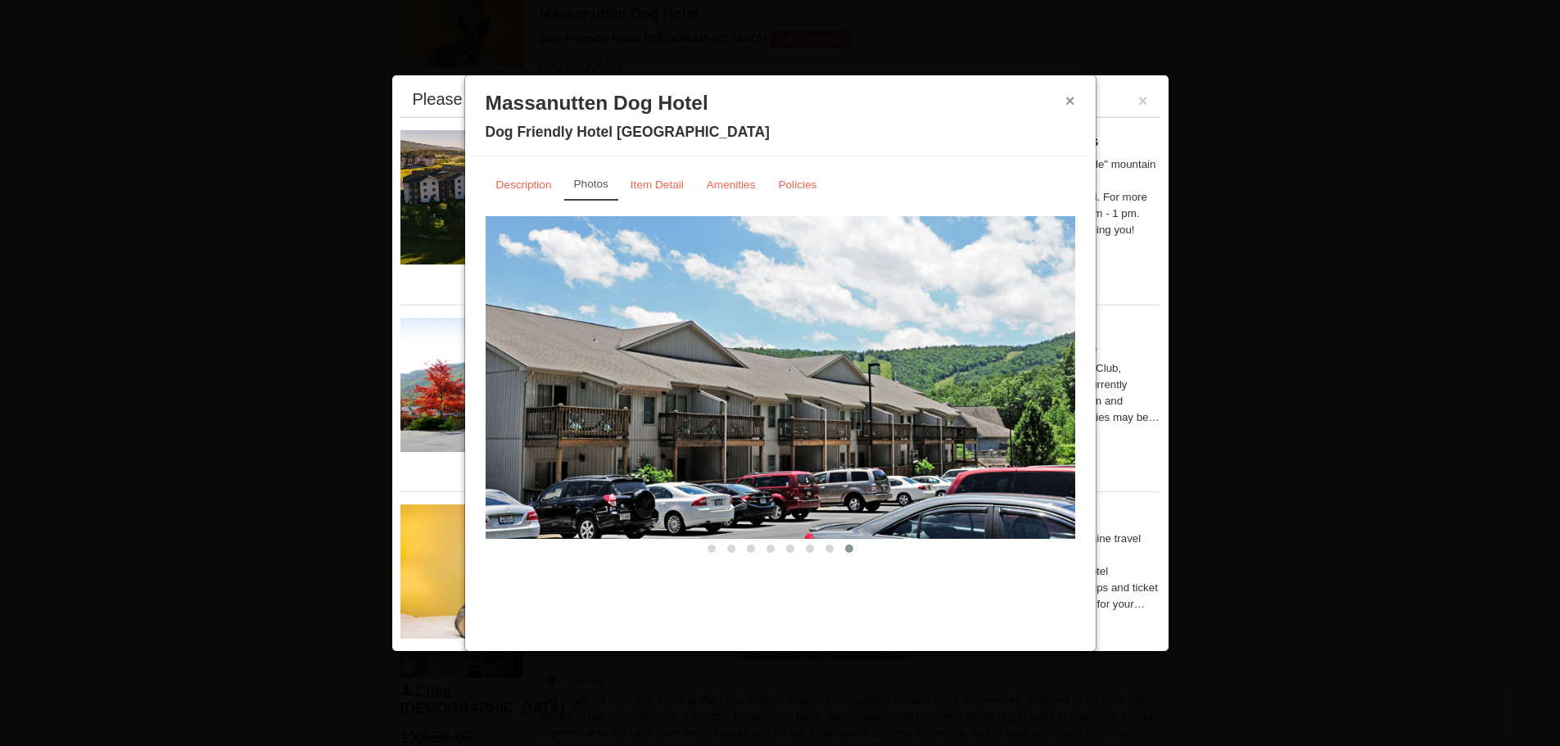
click at [1068, 100] on button "×" at bounding box center [1071, 101] width 10 height 16
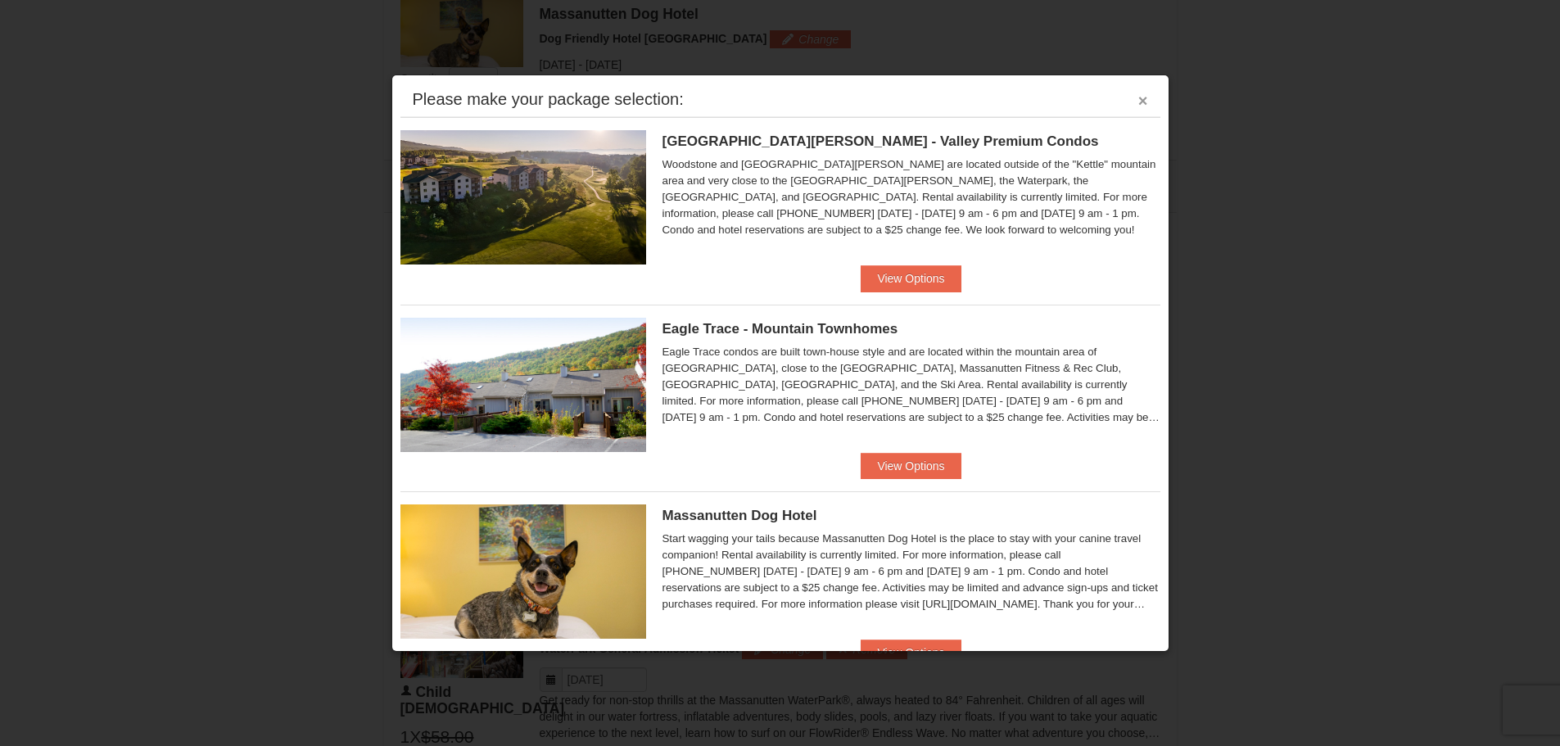
click at [1139, 98] on button "×" at bounding box center [1144, 101] width 10 height 16
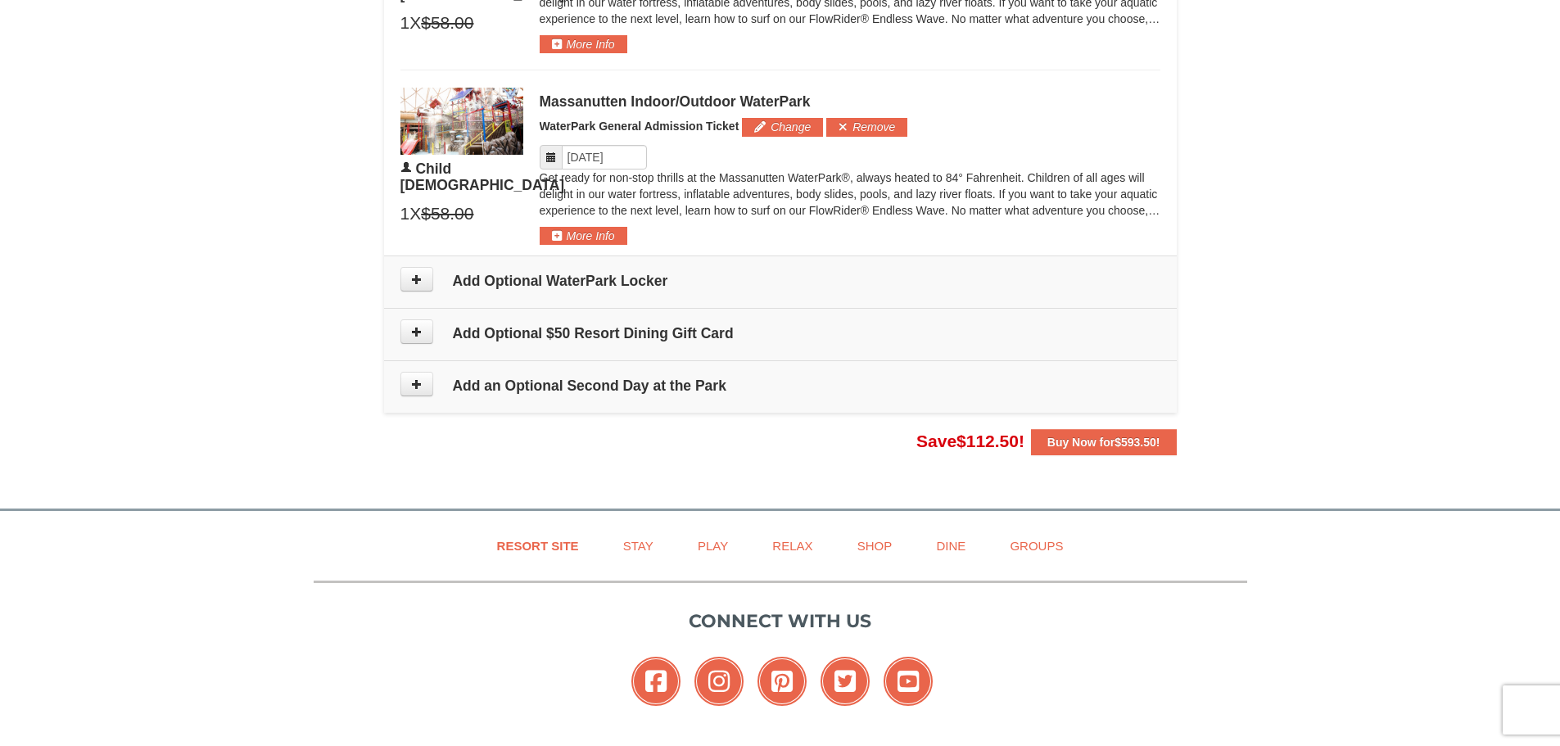
scroll to position [1438, 0]
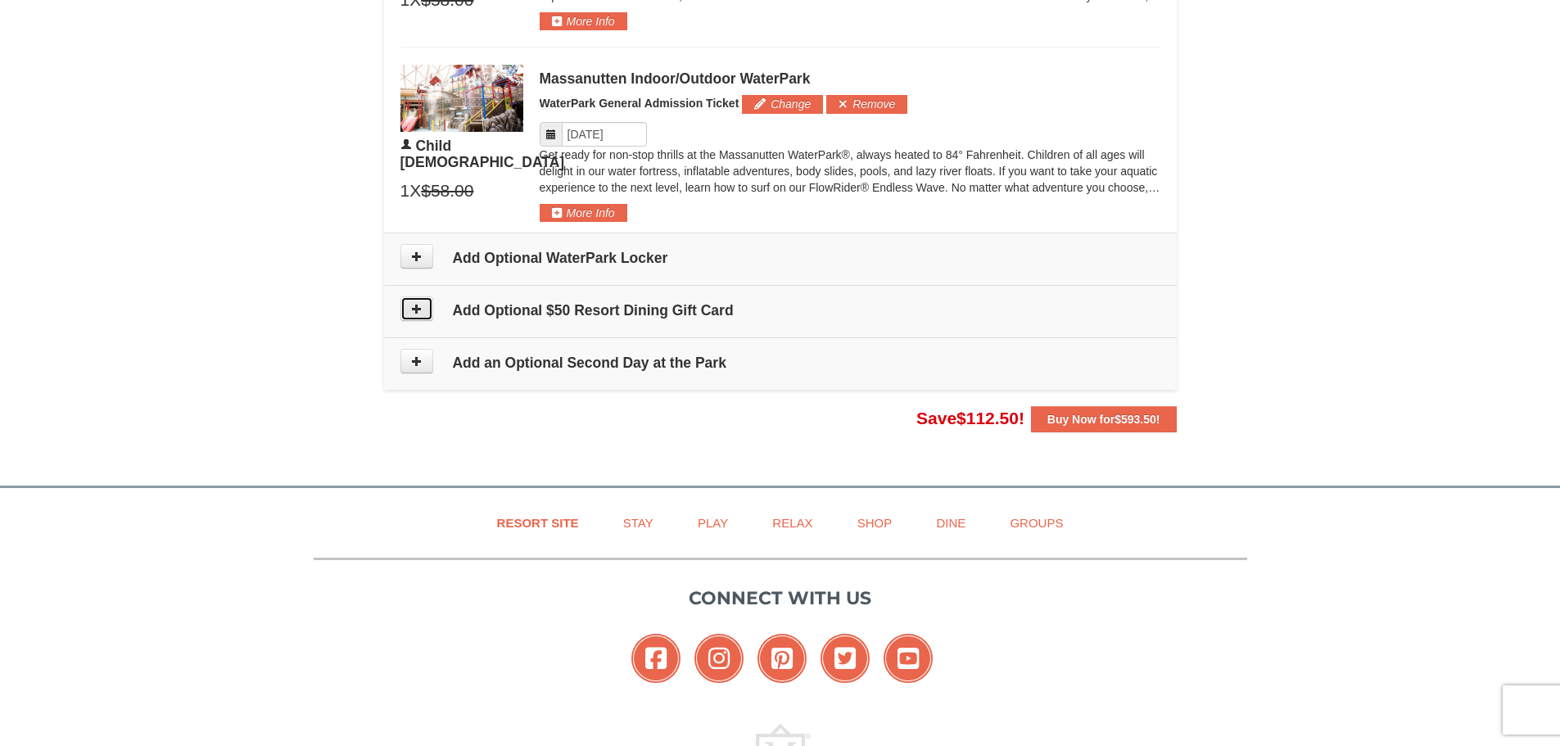
click at [421, 306] on icon at bounding box center [416, 308] width 11 height 11
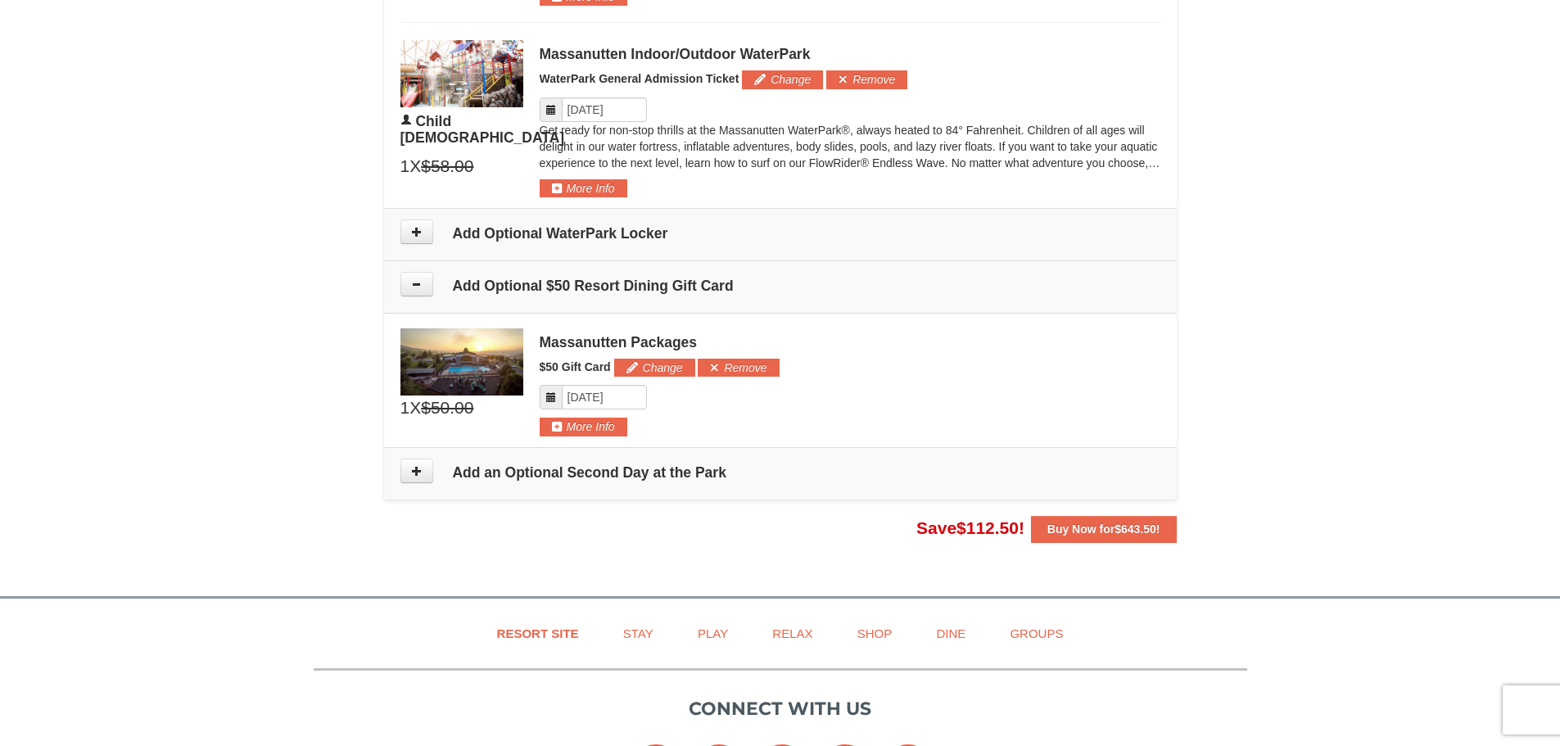
scroll to position [1461, 0]
